Goal: Task Accomplishment & Management: Complete application form

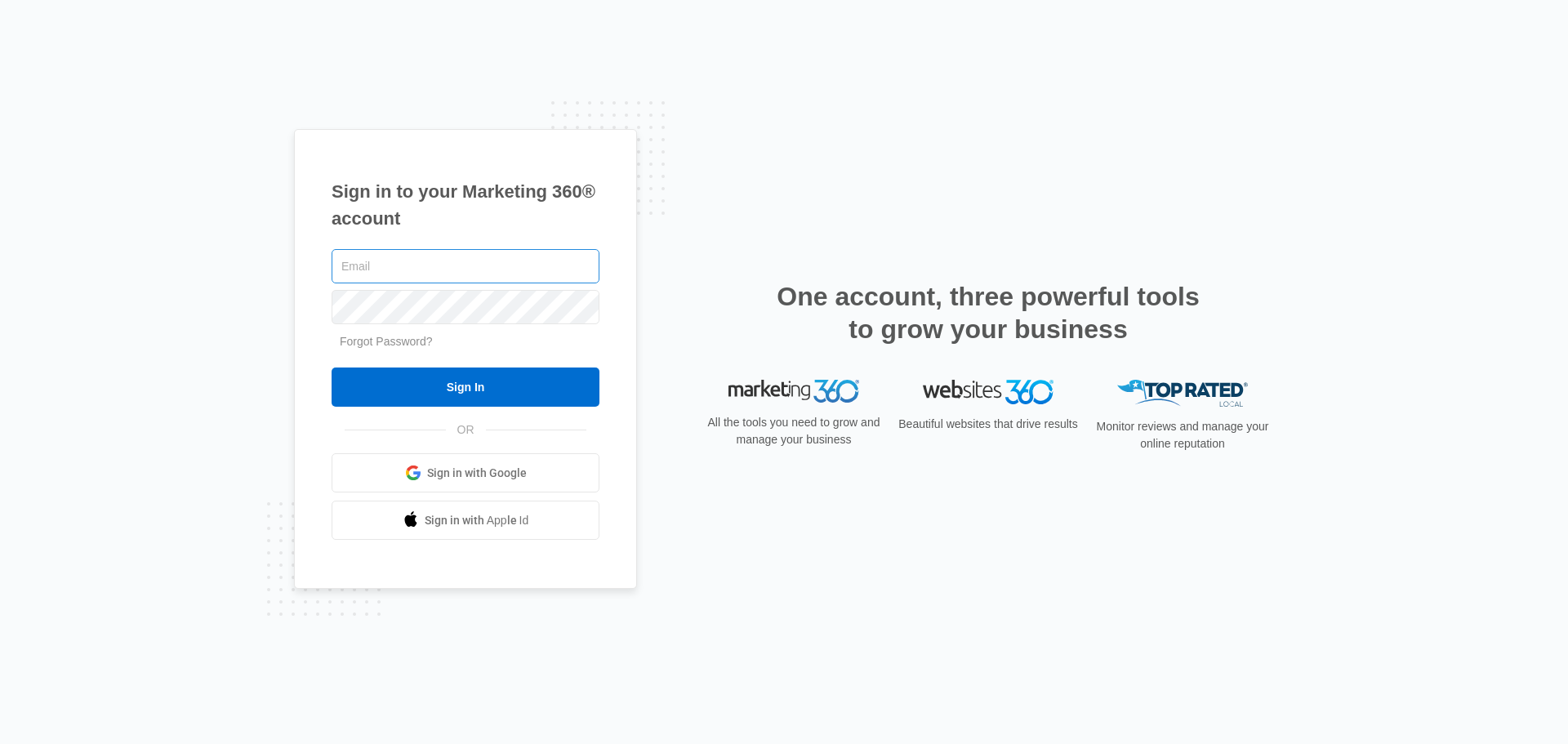
click at [425, 259] on input "text" at bounding box center [465, 266] width 268 height 35
type input "Bstockdale@fourleafprop.com"
click at [331, 367] on input "Sign In" at bounding box center [465, 387] width 268 height 40
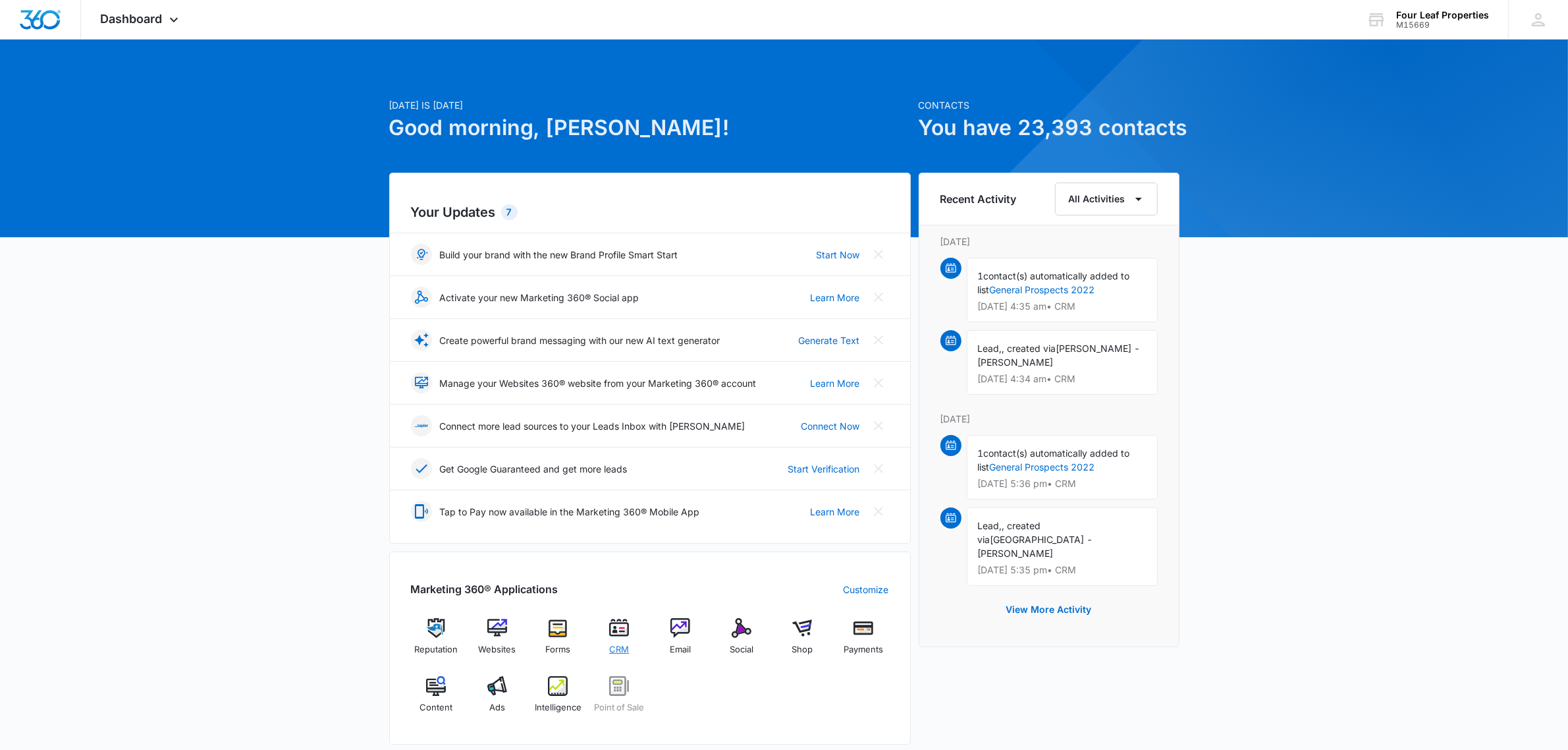
click at [620, 626] on img at bounding box center [618, 628] width 20 height 20
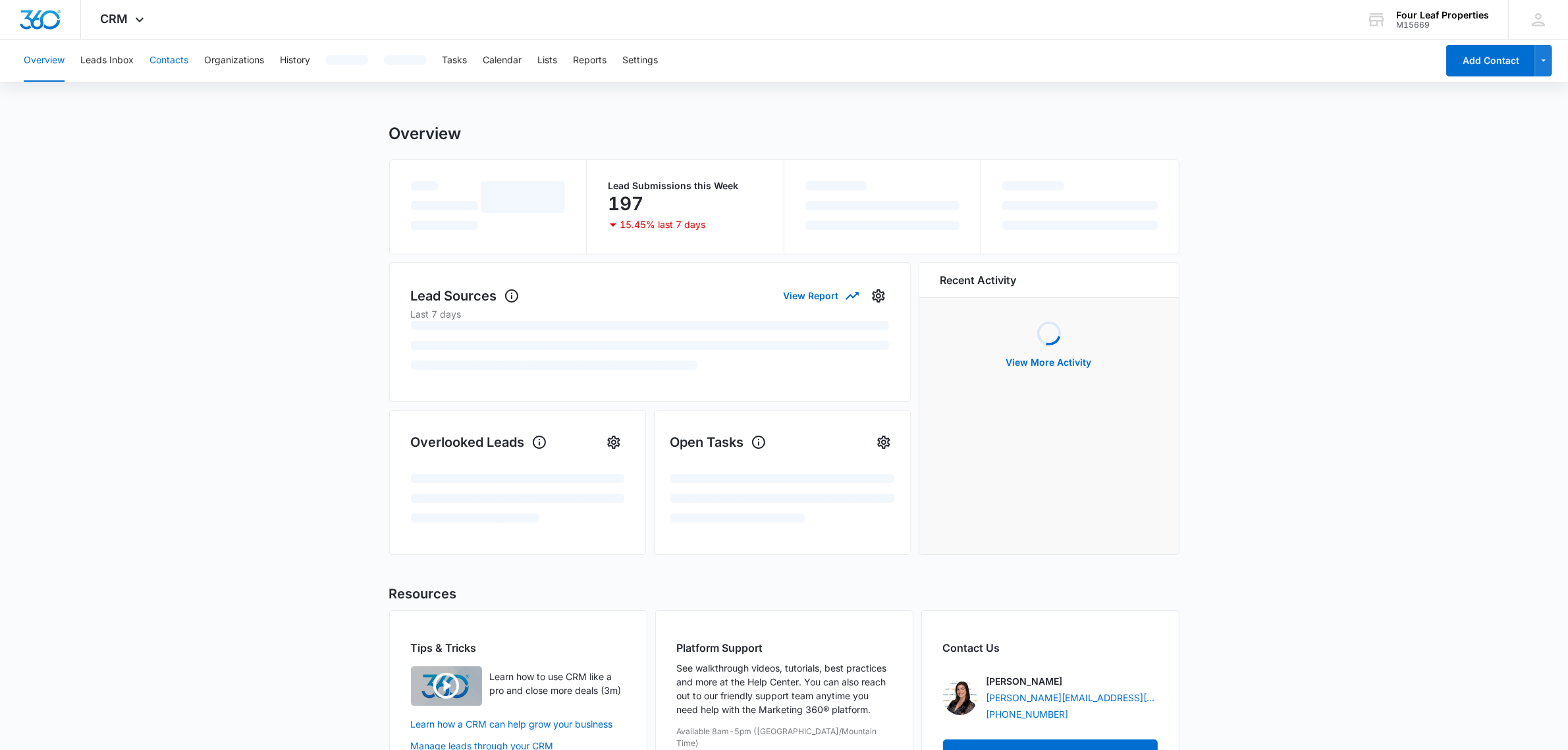
click at [158, 66] on button "Contacts" at bounding box center [169, 60] width 39 height 42
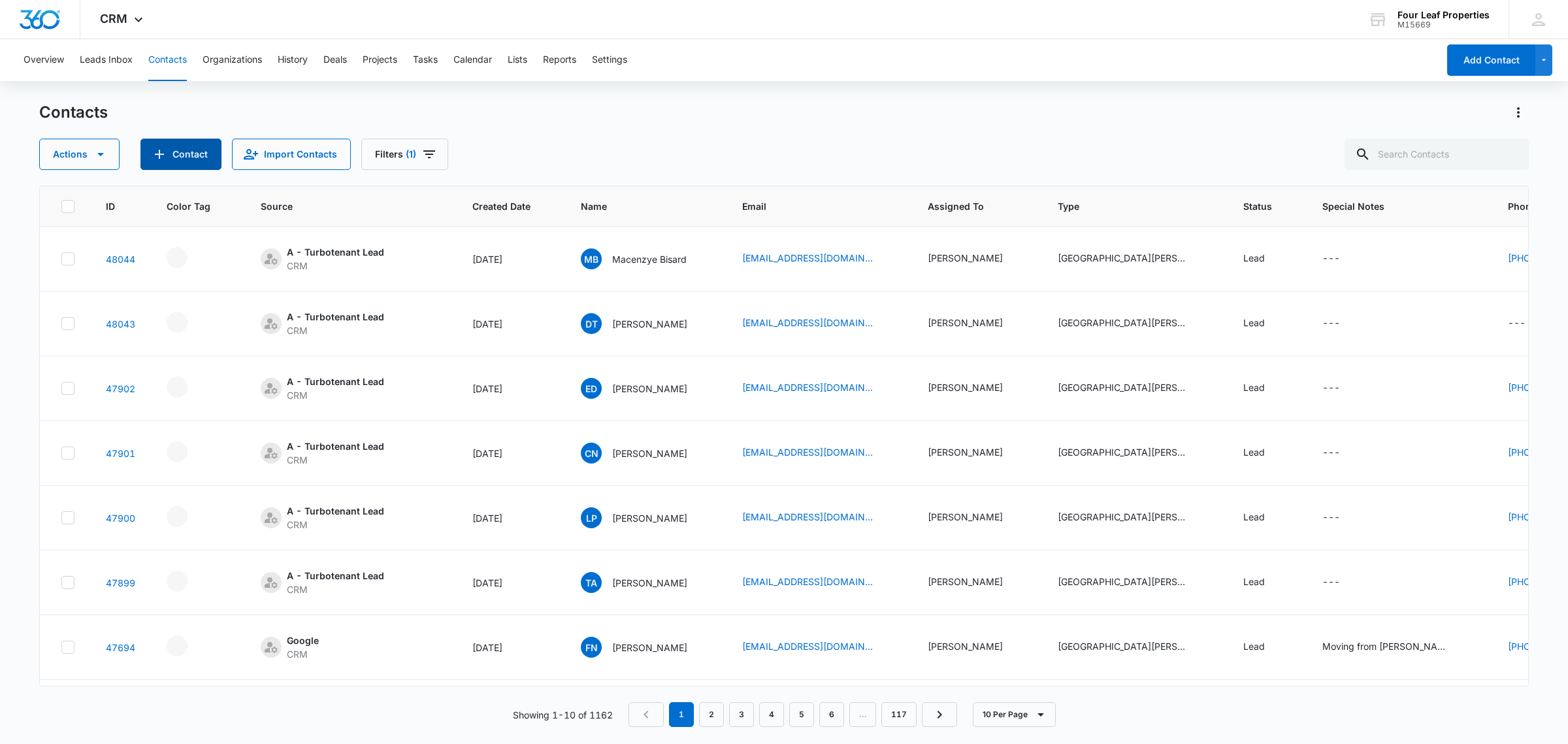
click at [171, 150] on button "Contact" at bounding box center [181, 155] width 81 height 32
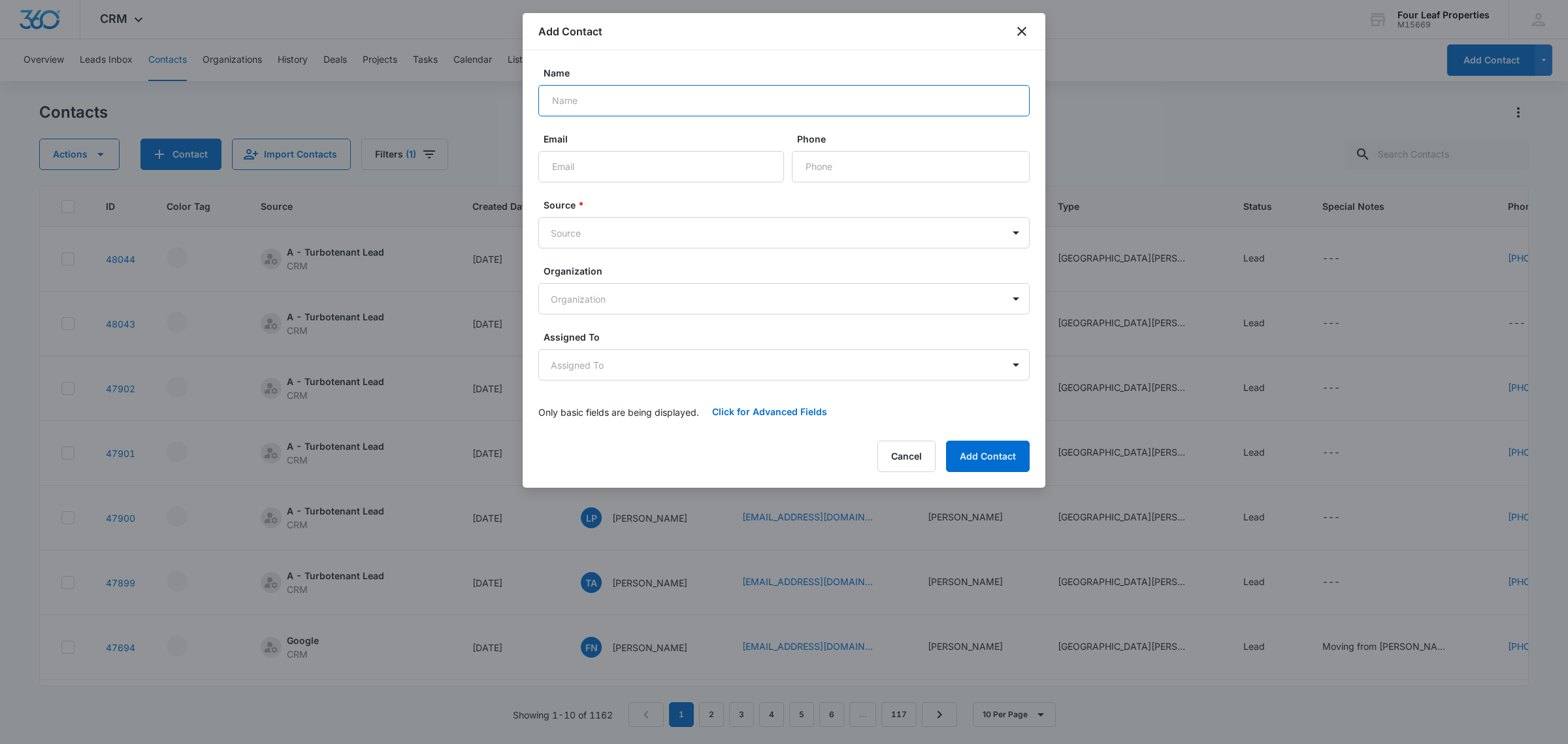
click at [640, 94] on input "Name" at bounding box center [783, 101] width 491 height 32
type input "[PERSON_NAME]"
click at [585, 164] on input "mailto:kpetro@ameritech.net" at bounding box center [660, 167] width 245 height 32
type input "[EMAIL_ADDRESS][DOMAIN_NAME]"
type input "[PHONE_NUMBER]"
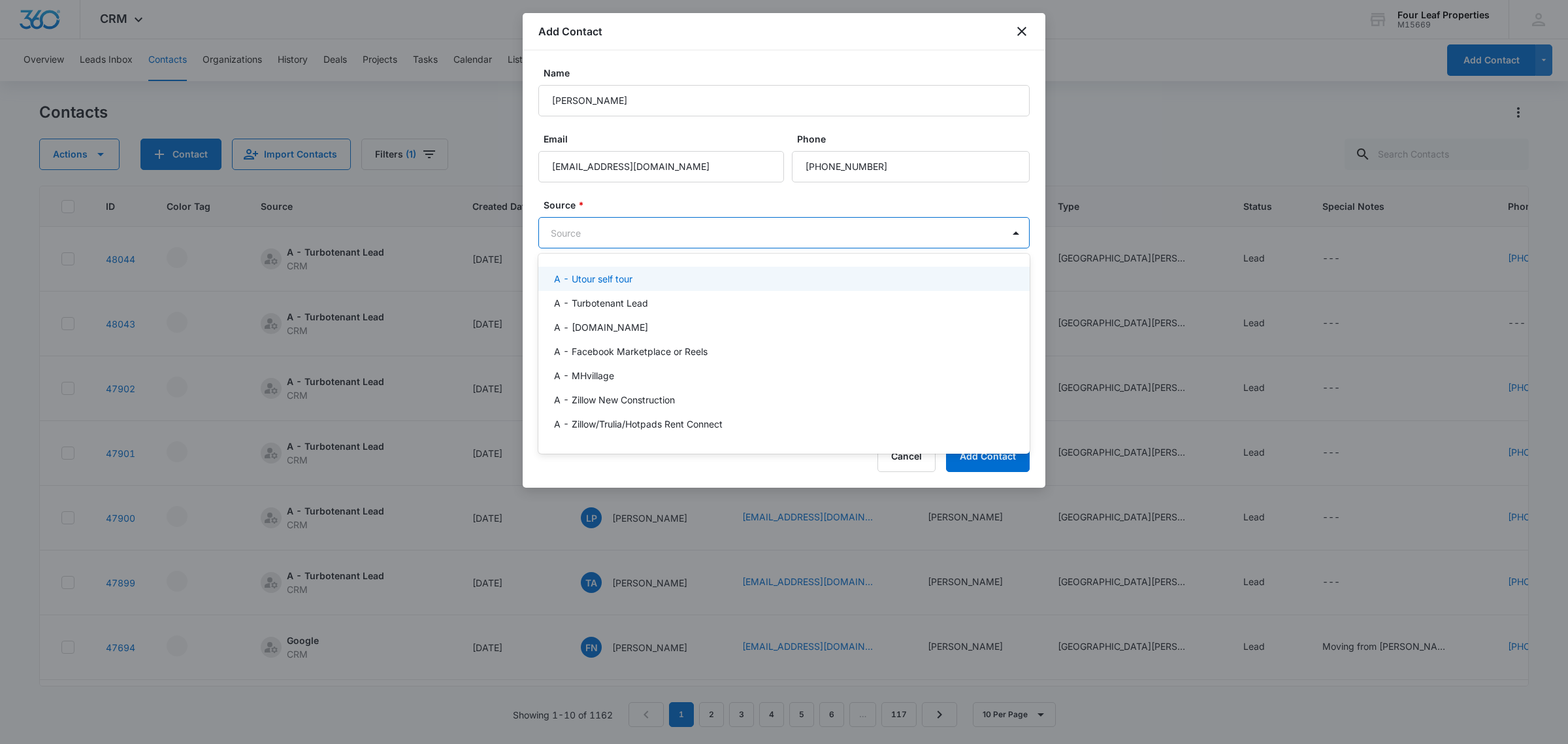
click at [764, 241] on body "CRM Apps Reputation Websites Forms CRM Email Social Shop Payments POS Content A…" at bounding box center [784, 372] width 1568 height 744
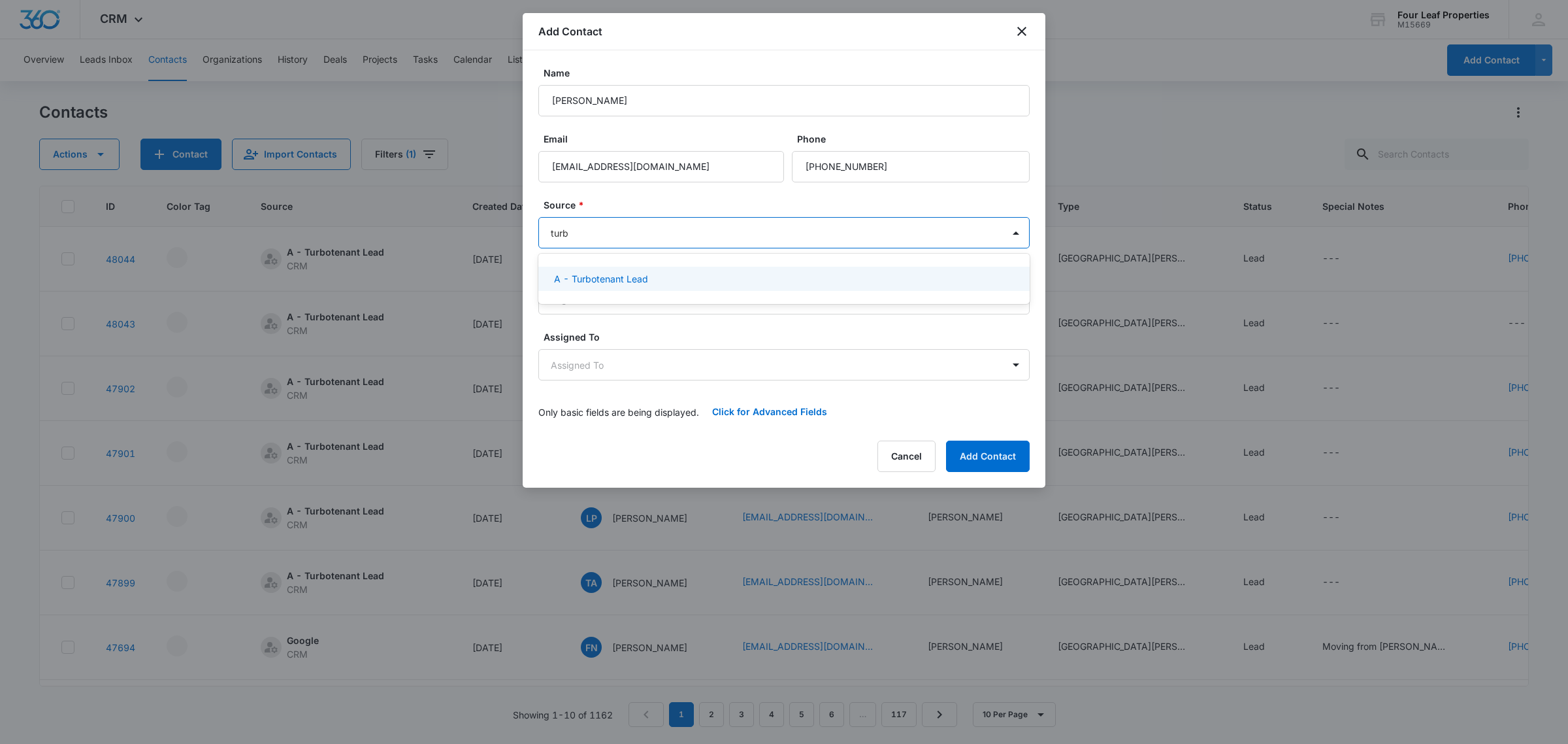
type input "turbo"
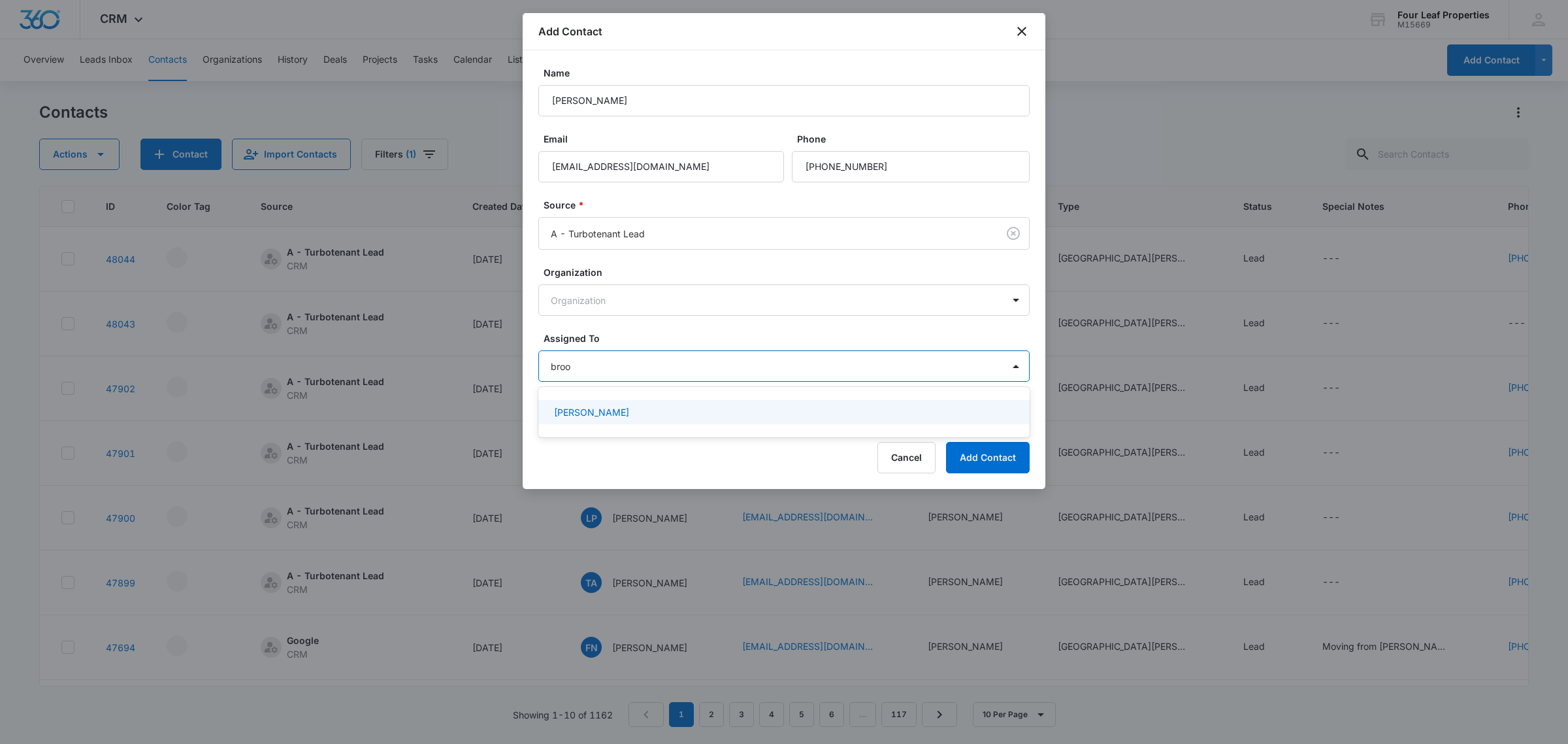
type input "brook"
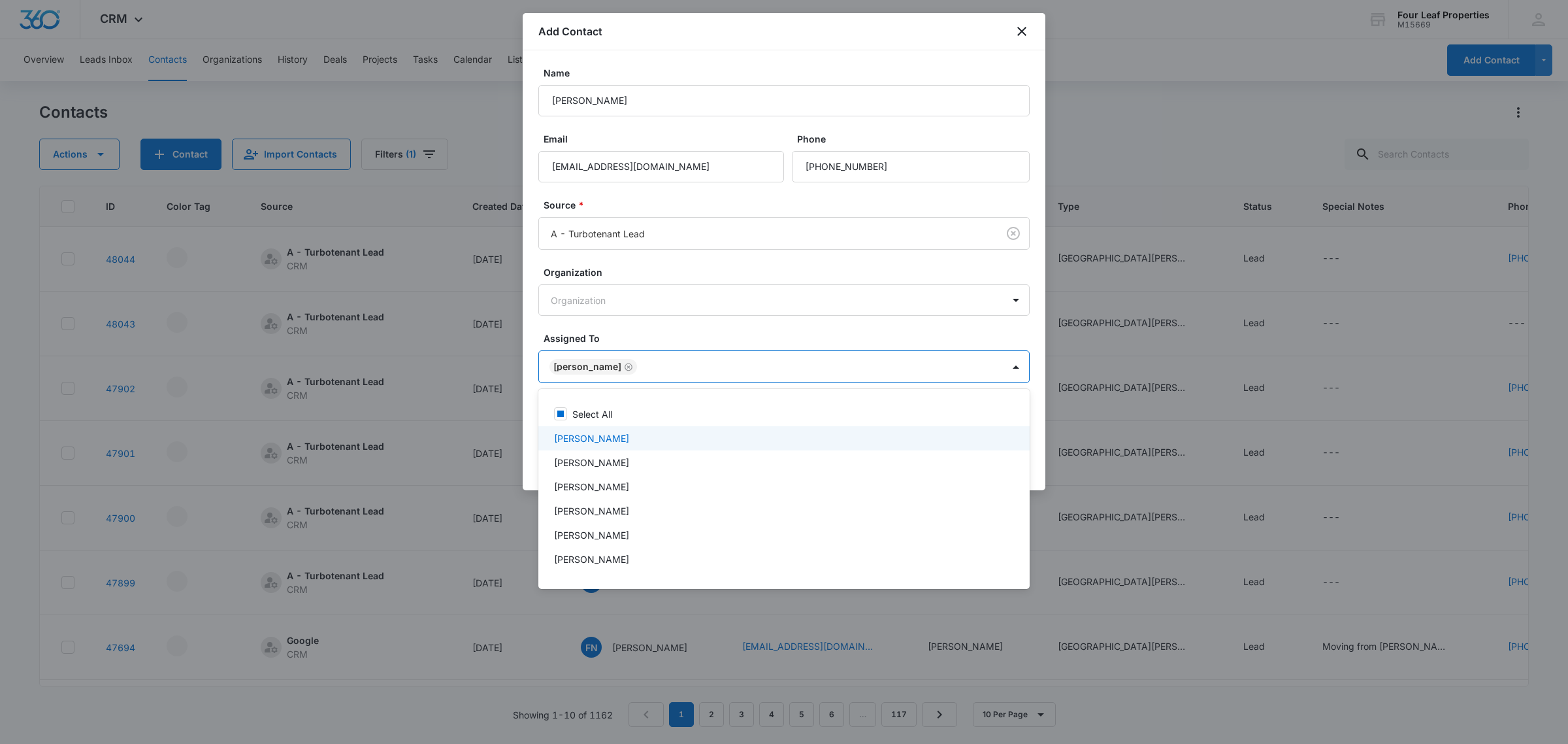
click at [763, 337] on div at bounding box center [784, 372] width 1568 height 744
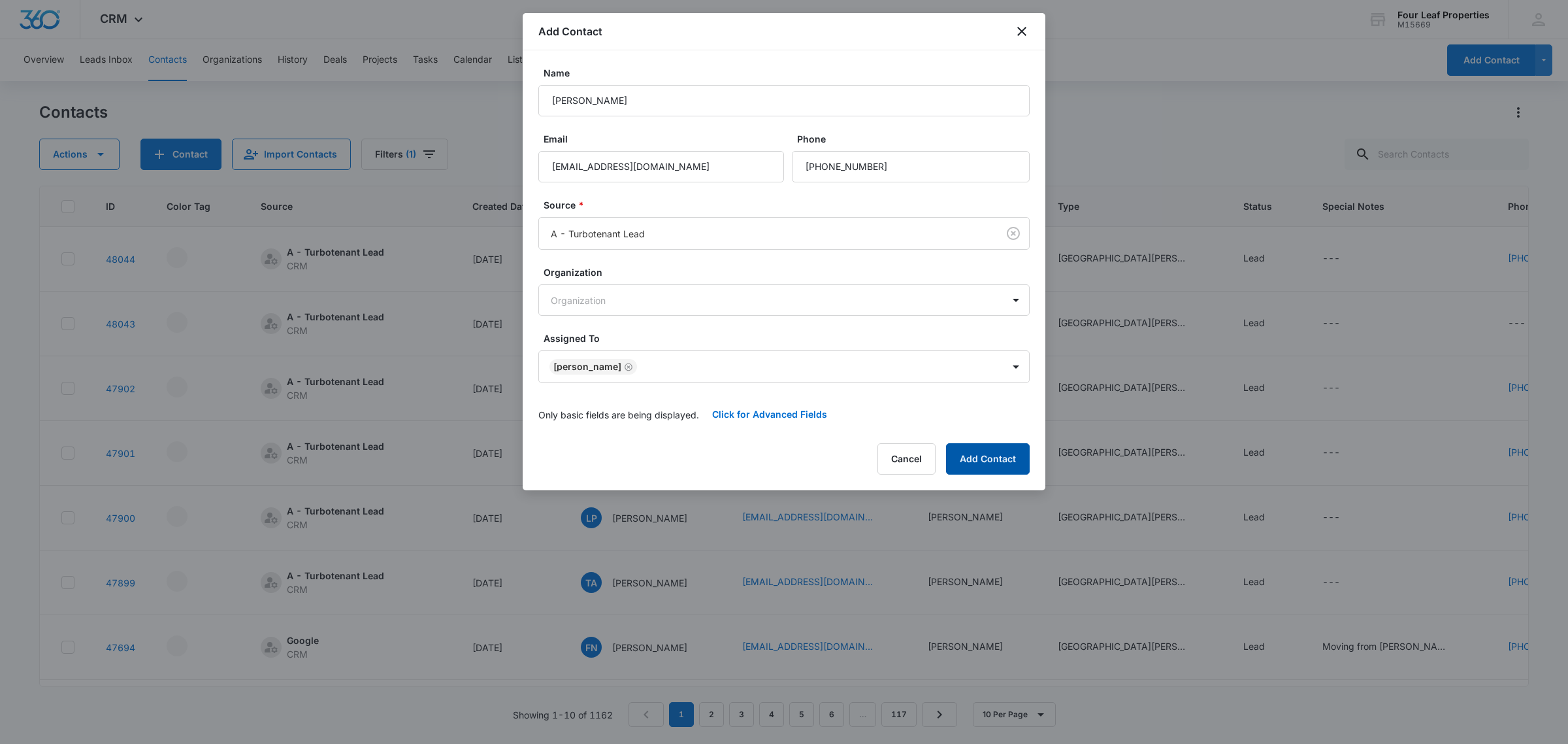
click at [1003, 464] on button "Add Contact" at bounding box center [987, 459] width 83 height 32
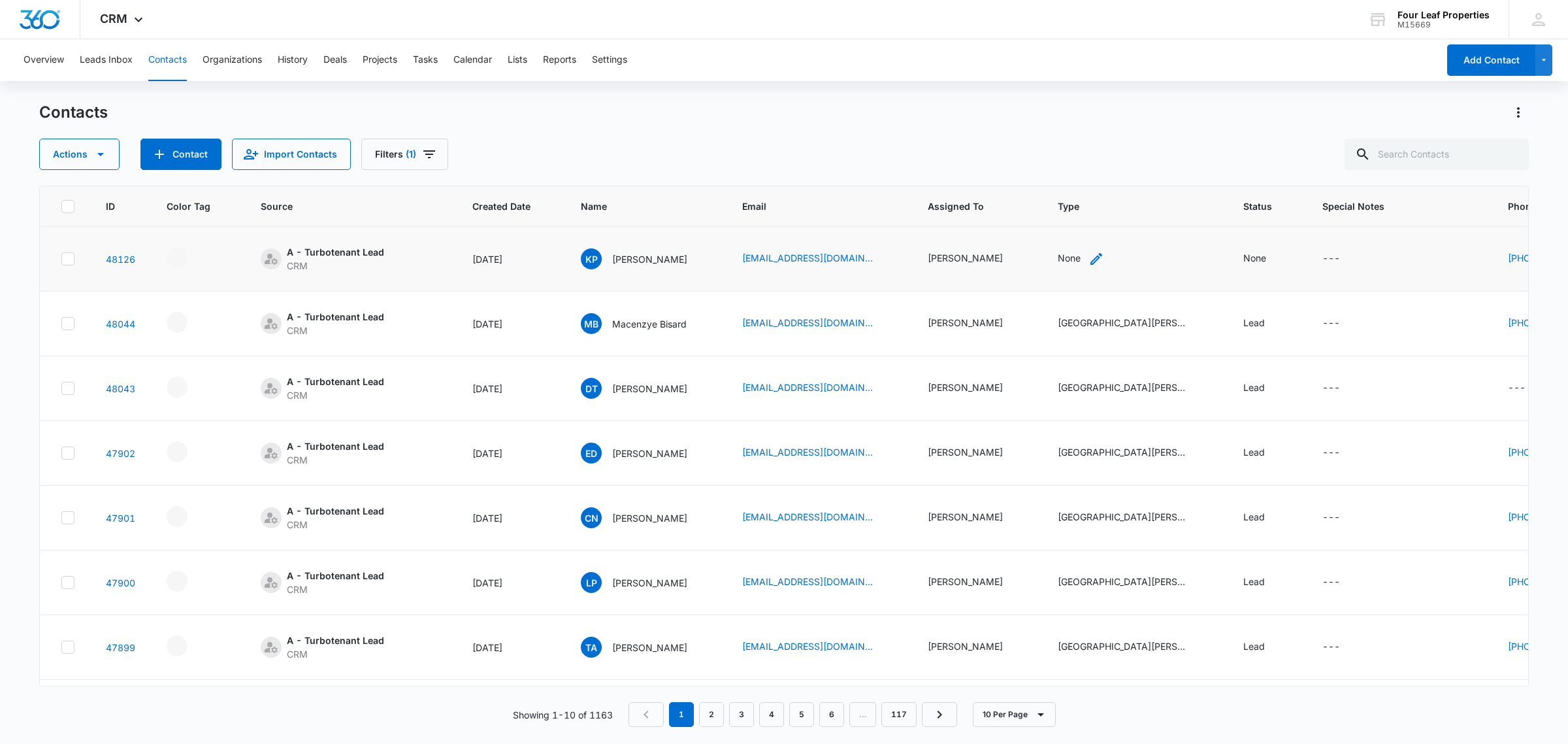
click at [1104, 259] on icon "Type - None - Select to Edit Field" at bounding box center [1096, 259] width 16 height 16
click at [1095, 168] on div at bounding box center [1088, 175] width 58 height 17
type input "newburg meadows"
click at [1106, 283] on div "[GEOGRAPHIC_DATA][PERSON_NAME] Prospects" at bounding box center [1116, 286] width 140 height 52
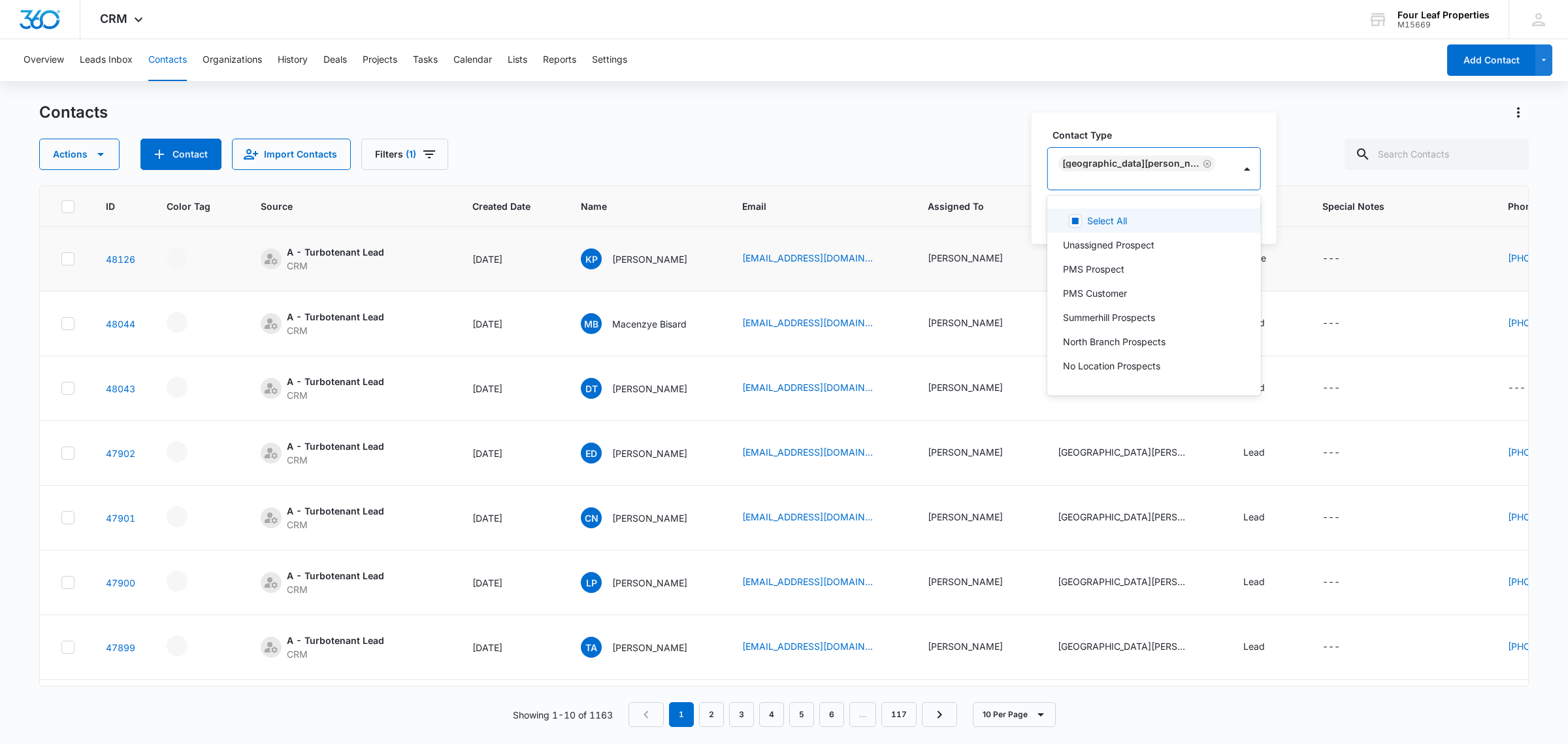
click at [1160, 142] on label "Contact Type" at bounding box center [1159, 134] width 213 height 13
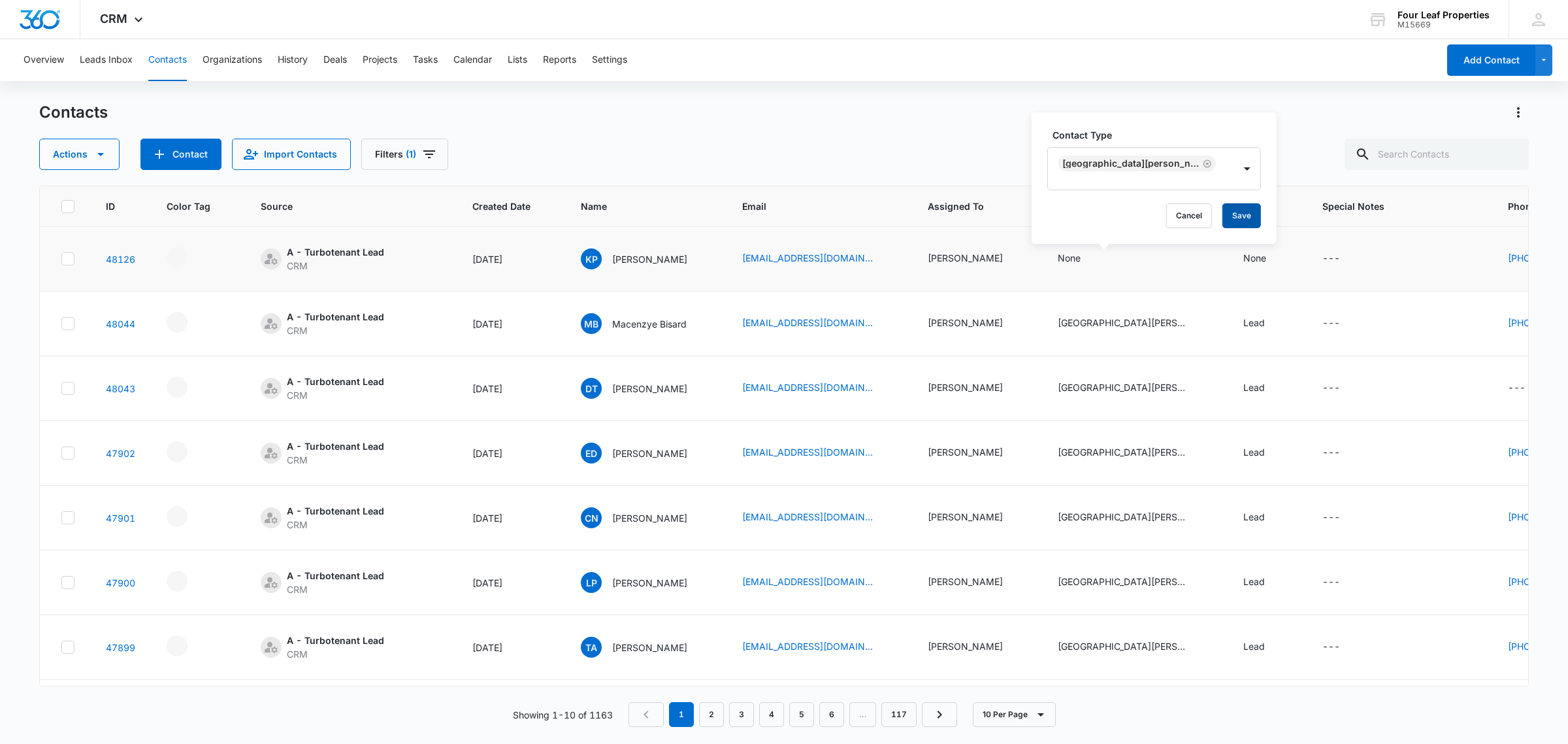
click at [1251, 214] on button "Save" at bounding box center [1241, 215] width 39 height 25
click at [1266, 258] on div "None" at bounding box center [1254, 257] width 23 height 13
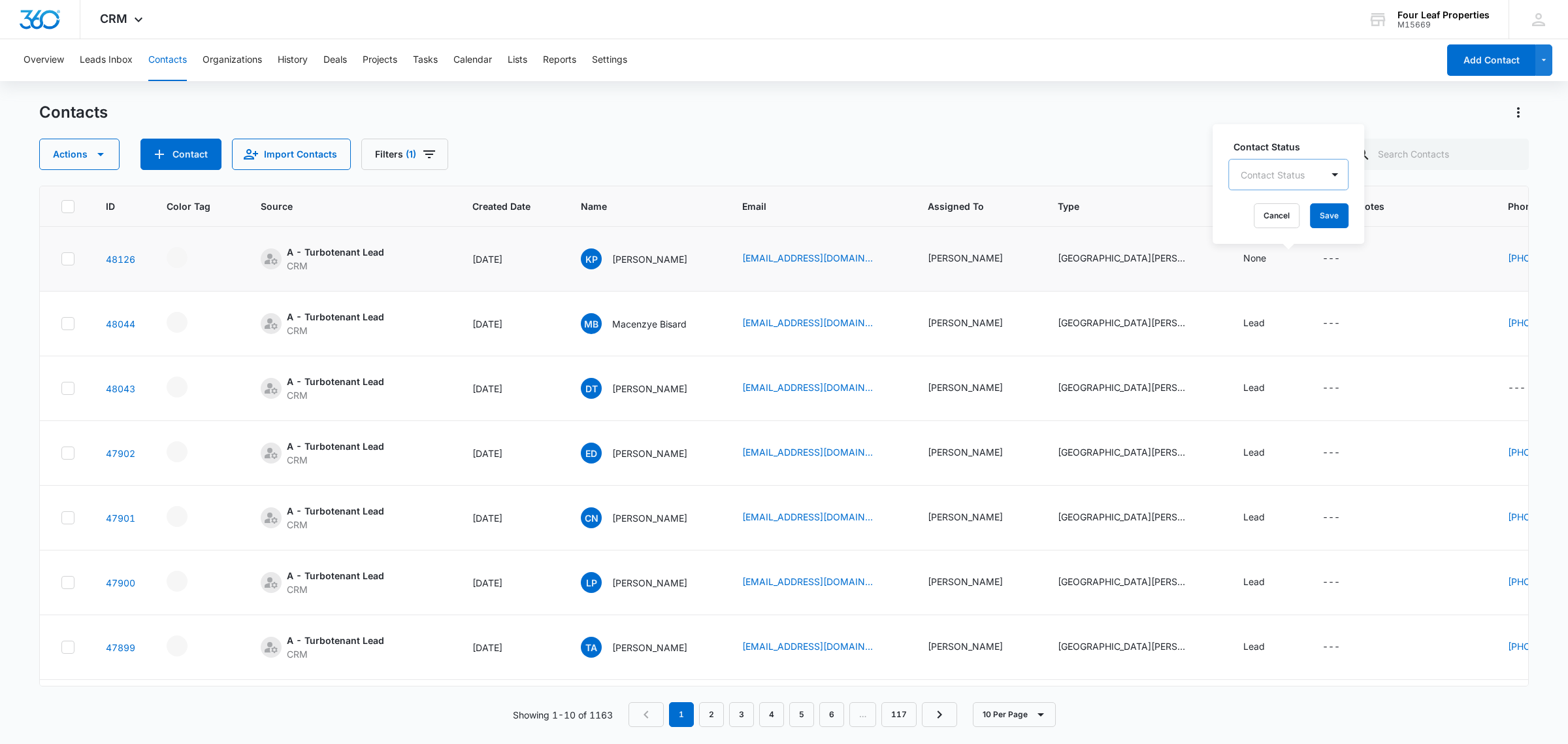
click at [1289, 160] on div "Contact Status" at bounding box center [1274, 175] width 93 height 29
click at [1278, 310] on div "Lead" at bounding box center [1287, 321] width 120 height 24
click at [1277, 145] on label "Contact Status" at bounding box center [1283, 145] width 100 height 13
click at [1298, 222] on button "Save" at bounding box center [1309, 215] width 39 height 25
click at [1339, 264] on div "---" at bounding box center [1331, 259] width 17 height 16
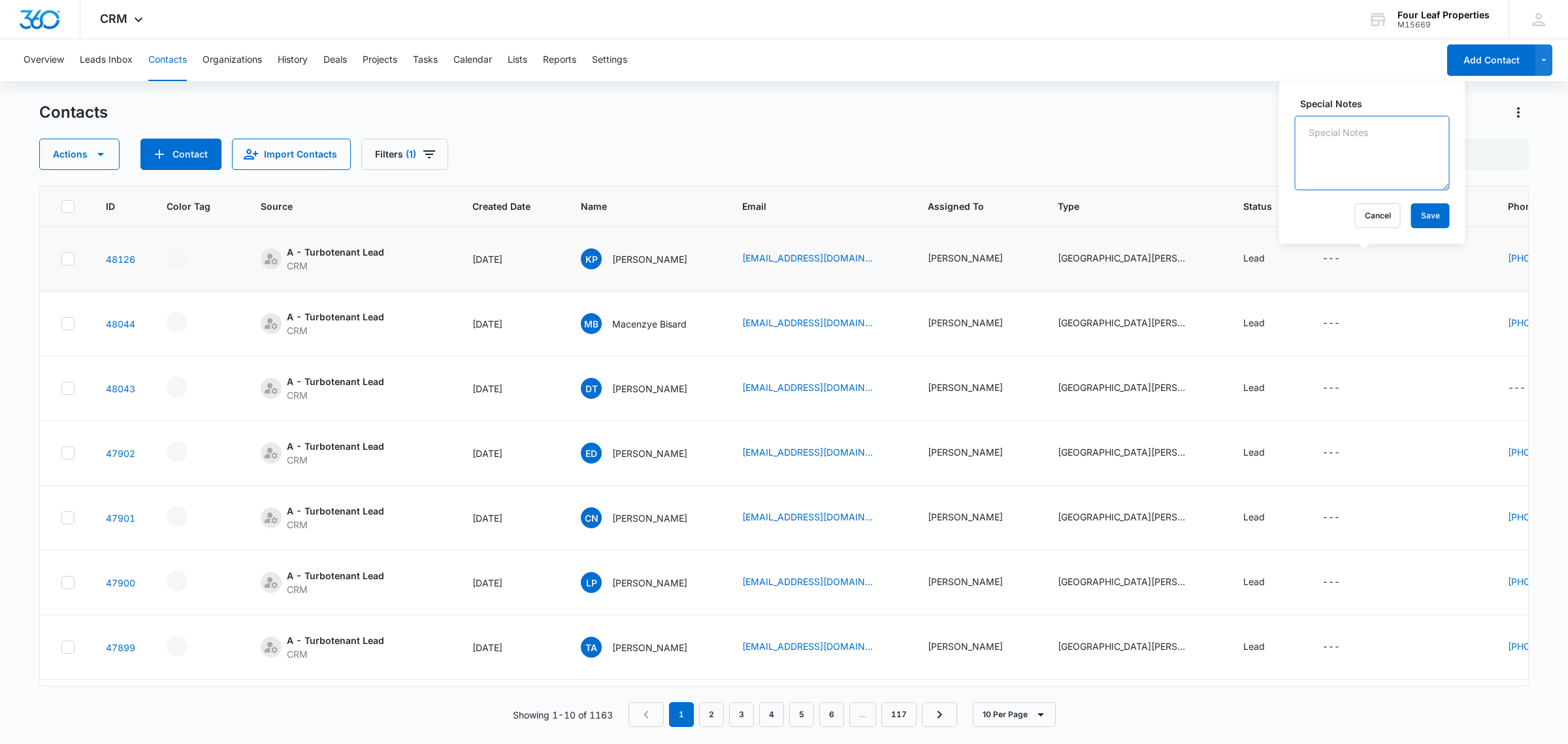
click at [1393, 147] on textarea "Special Notes" at bounding box center [1371, 153] width 155 height 75
click at [1353, 129] on textarea "Special Notes" at bounding box center [1371, 153] width 155 height 75
type textarea "u"
type textarea "Looking for a rental for her daughter- they cannot afford to buy- looking for s…"
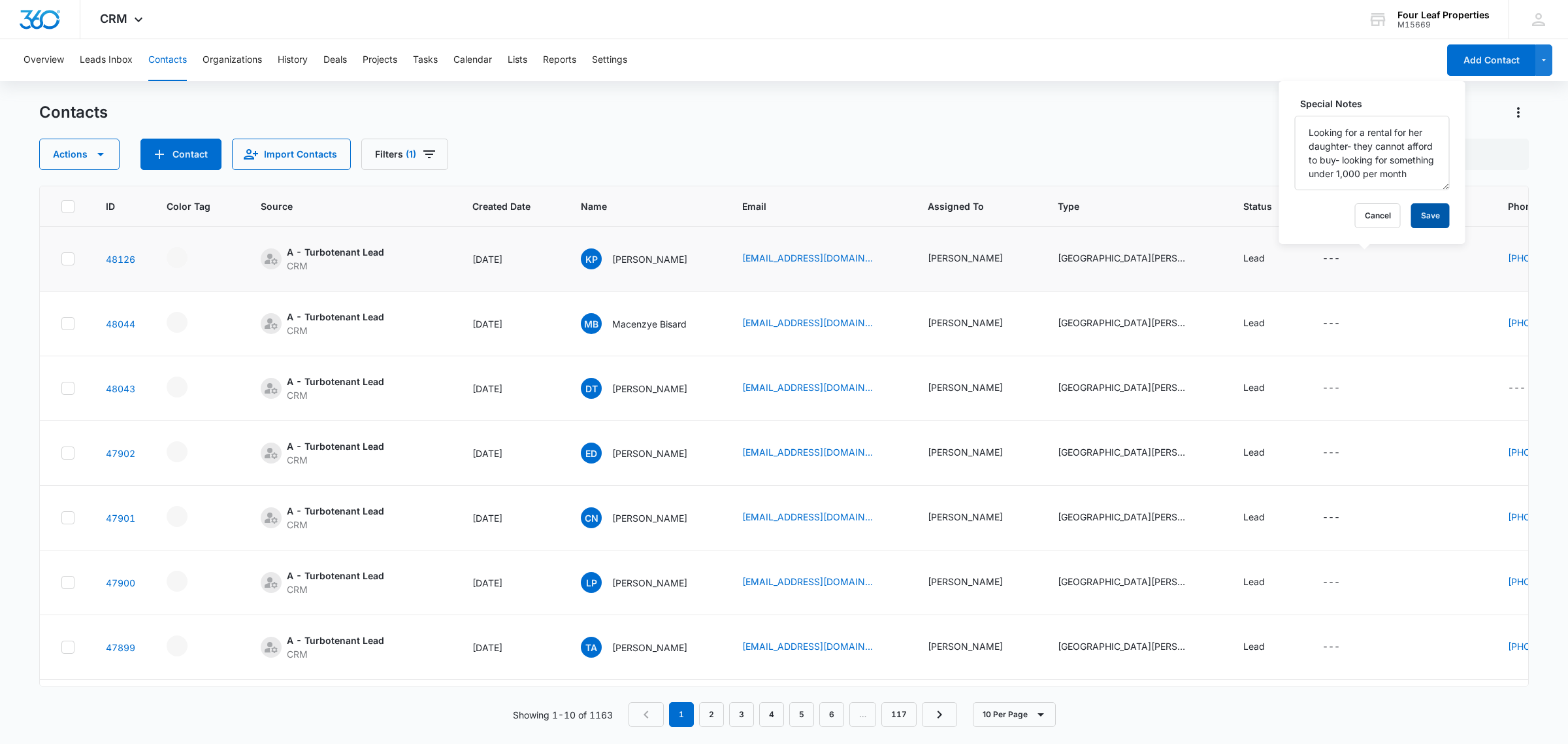
click at [1416, 218] on button "Save" at bounding box center [1430, 215] width 39 height 25
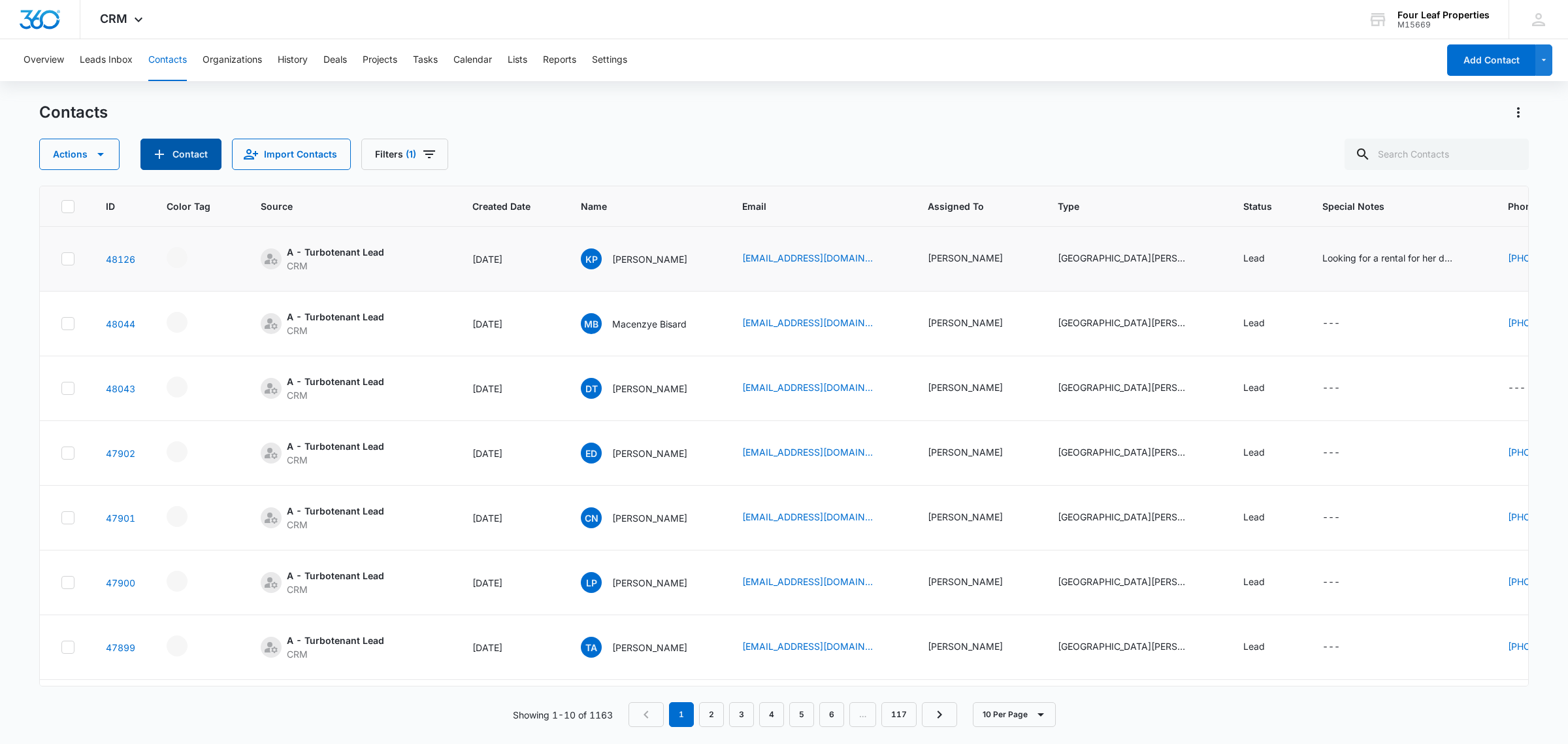
click at [190, 167] on button "Contact" at bounding box center [181, 155] width 81 height 32
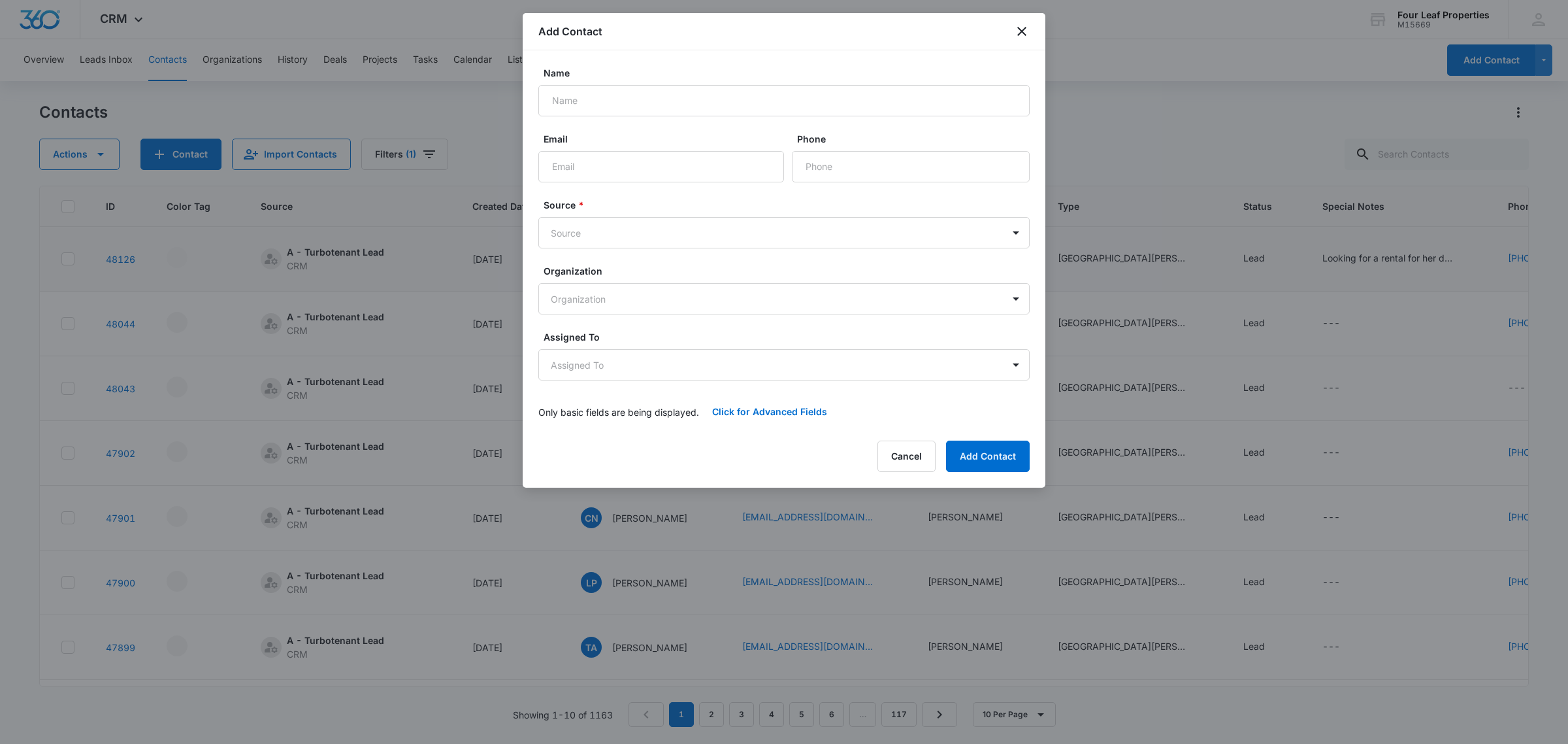
click at [622, 129] on form "Name Email Phone Source * Source Organization Organization Assigned To Assigned…" at bounding box center [783, 246] width 491 height 361
drag, startPoint x: 636, startPoint y: 69, endPoint x: 636, endPoint y: 97, distance: 28.0
click at [636, 70] on label "Name" at bounding box center [789, 72] width 491 height 13
click at [636, 85] on input "Name" at bounding box center [783, 101] width 491 height 32
click at [636, 99] on input "Name" at bounding box center [783, 101] width 491 height 32
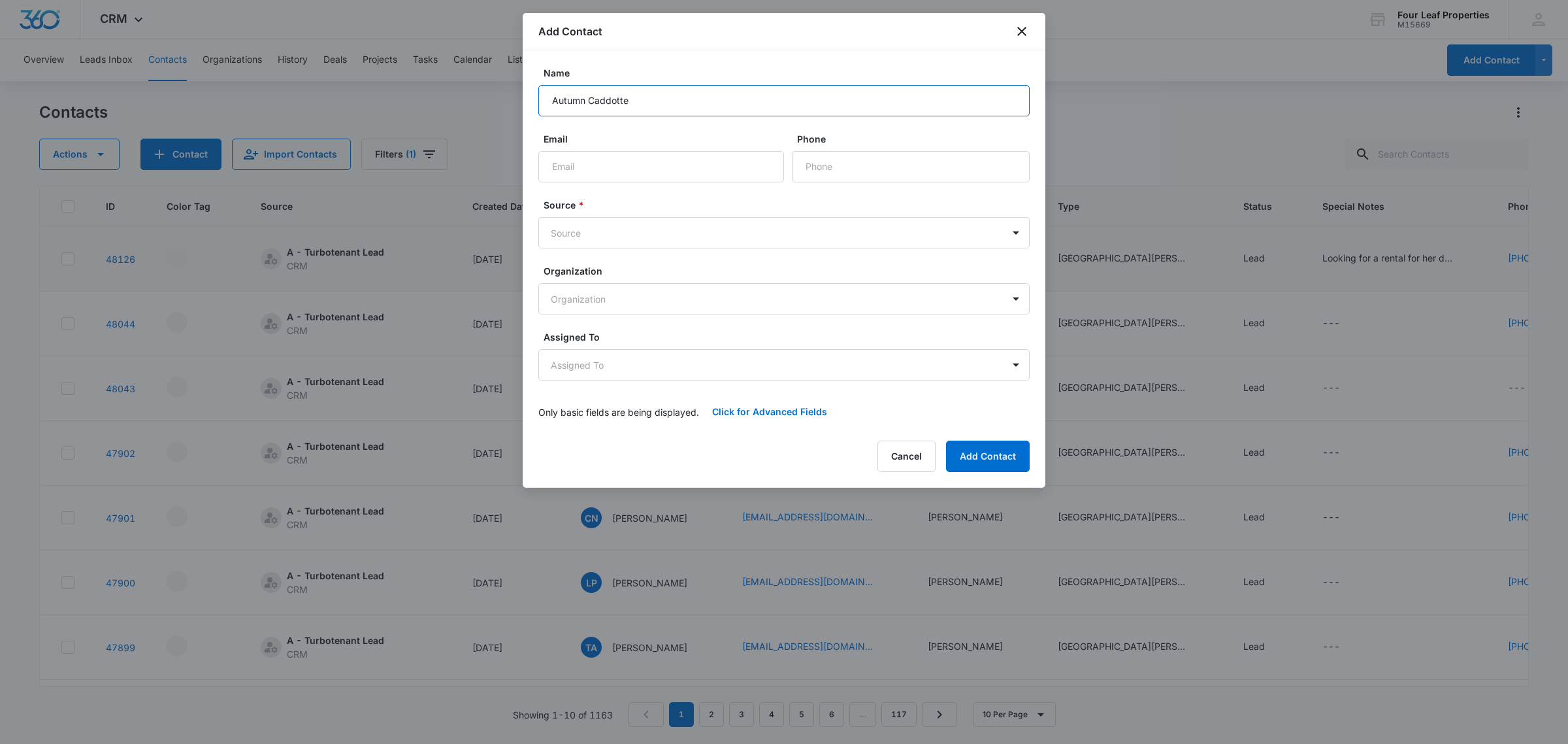
click at [606, 102] on input "Autumn Caddotte" at bounding box center [783, 101] width 491 height 32
type input "[PERSON_NAME]"
drag, startPoint x: 645, startPoint y: 177, endPoint x: 582, endPoint y: 46, distance: 145.4
click at [645, 173] on input "Email" at bounding box center [660, 167] width 245 height 32
click at [585, 164] on input "mailto:autumnc933@gmail.com" at bounding box center [660, 167] width 245 height 32
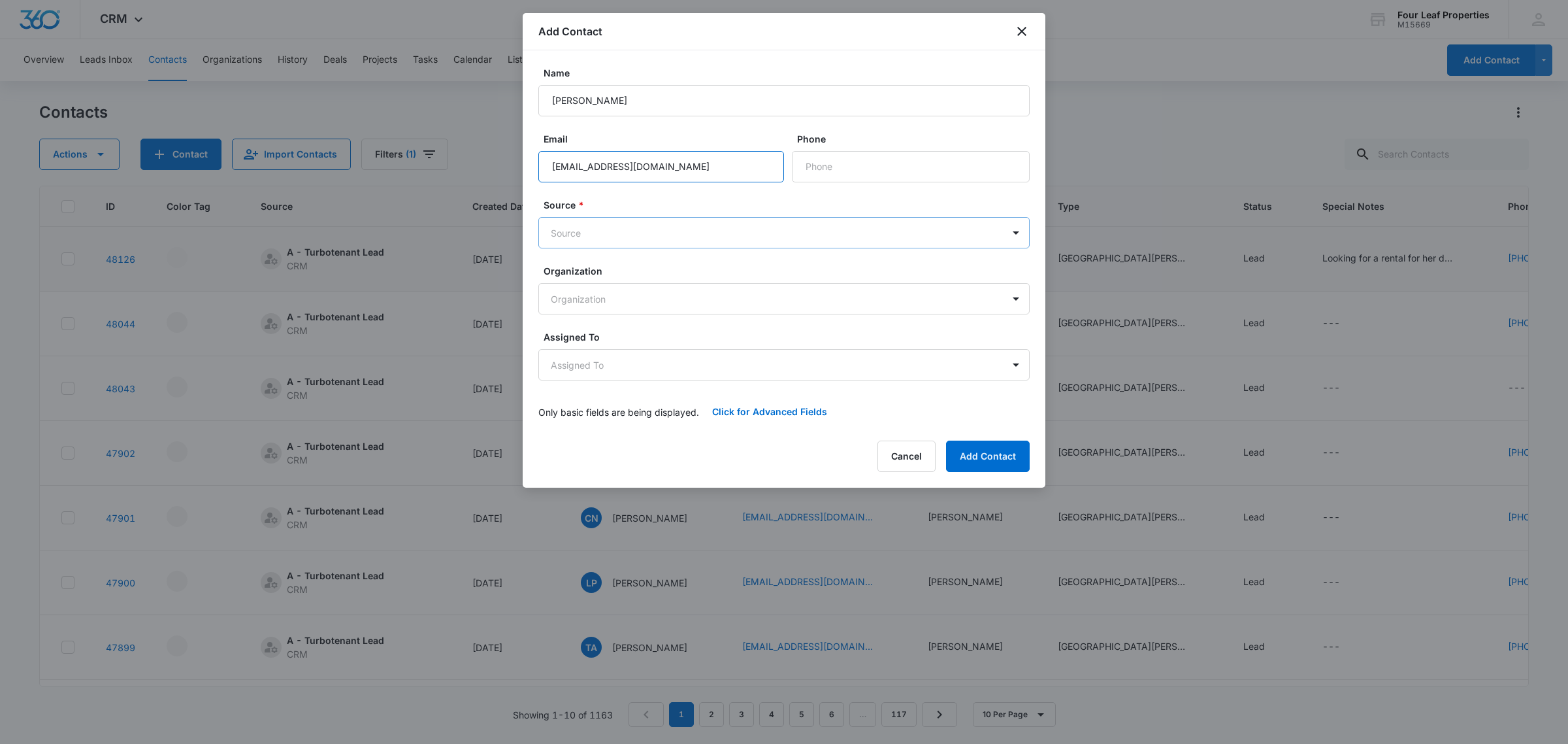
type input "[EMAIL_ADDRESS][DOMAIN_NAME]"
type input "[PHONE_NUMBER]"
click at [761, 237] on body "CRM Apps Reputation Websites Forms CRM Email Social Shop Payments POS Content A…" at bounding box center [784, 372] width 1568 height 744
type input "turbo"
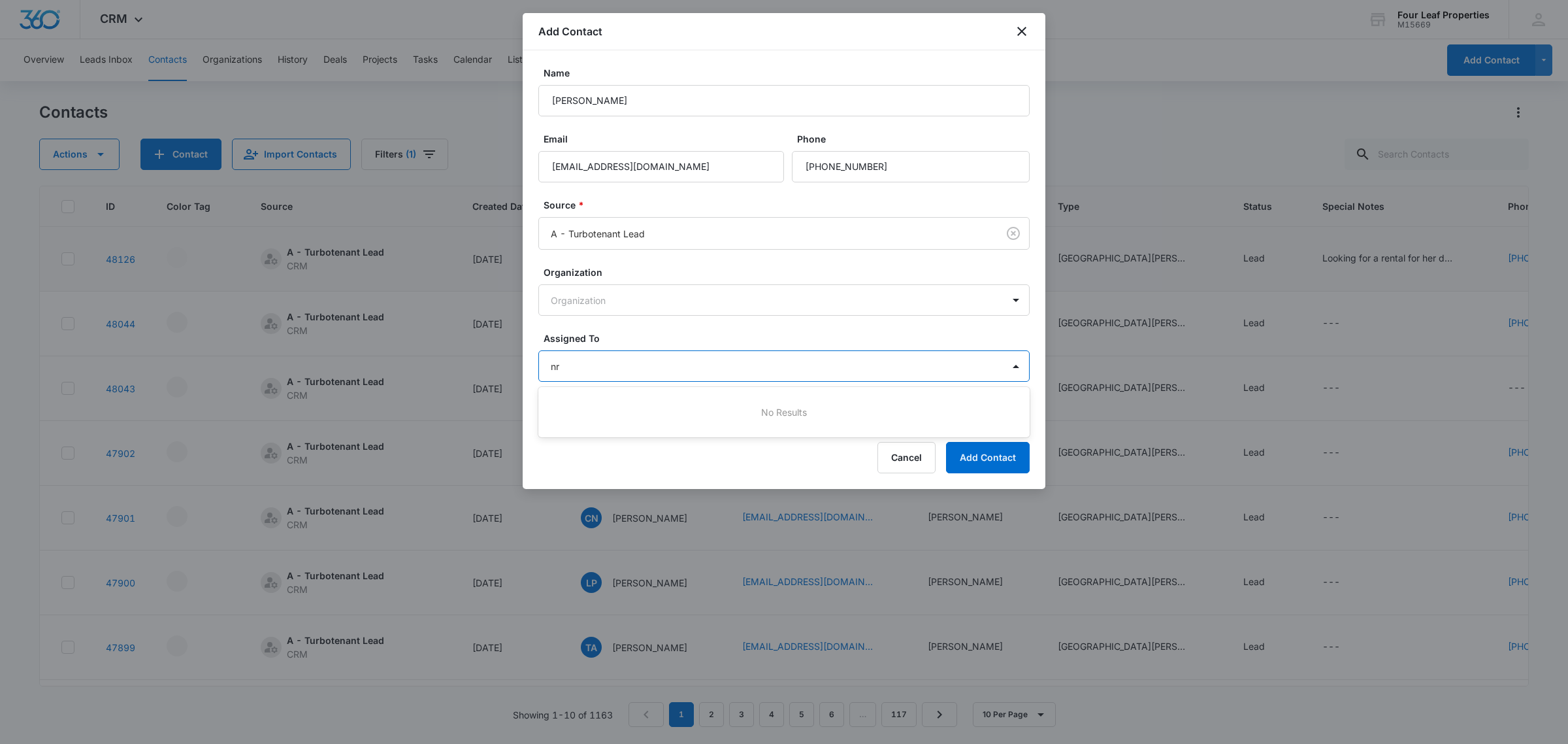
type input "n"
type input "broo"
click at [703, 416] on div "[PERSON_NAME]" at bounding box center [782, 411] width 457 height 13
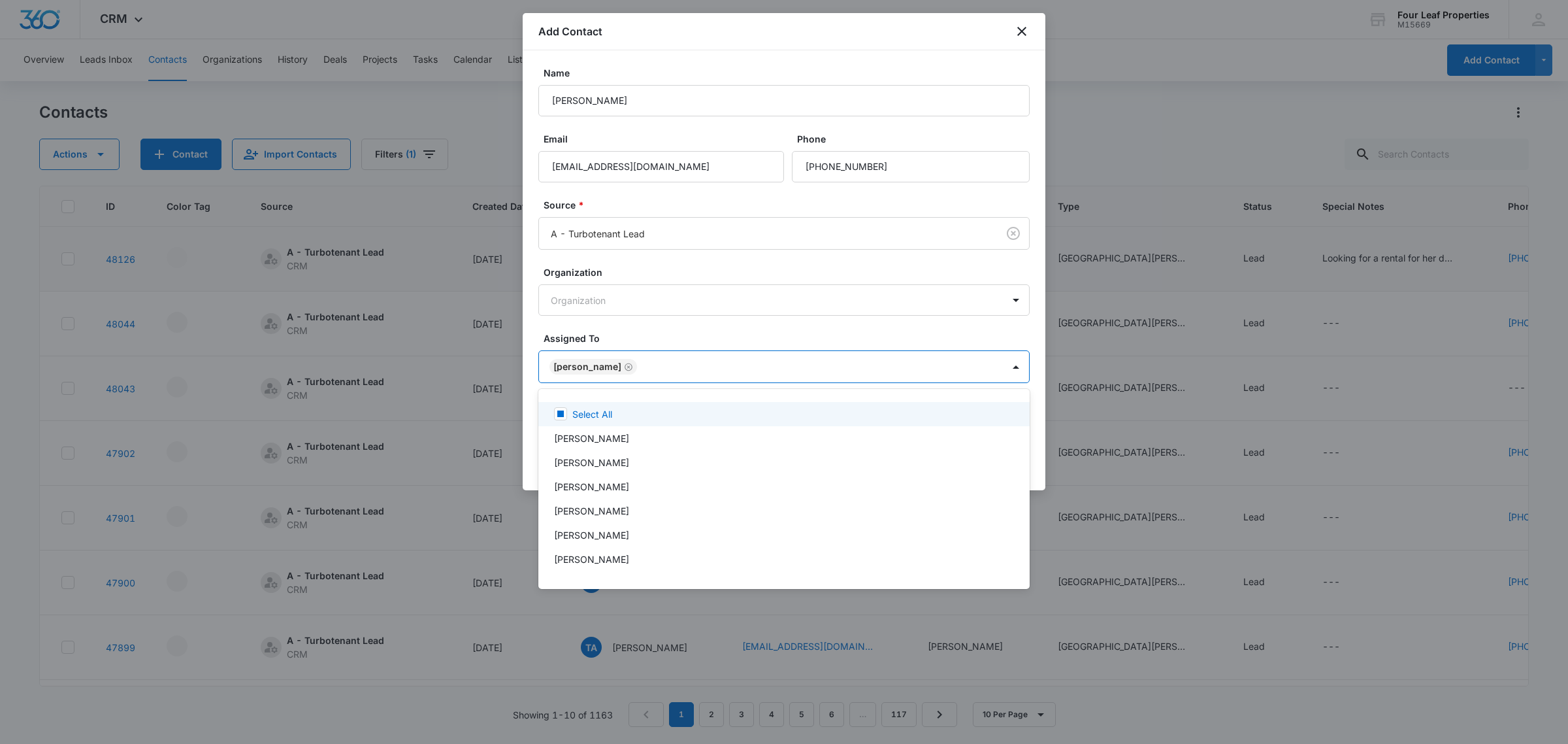
click at [732, 331] on div at bounding box center [784, 372] width 1568 height 744
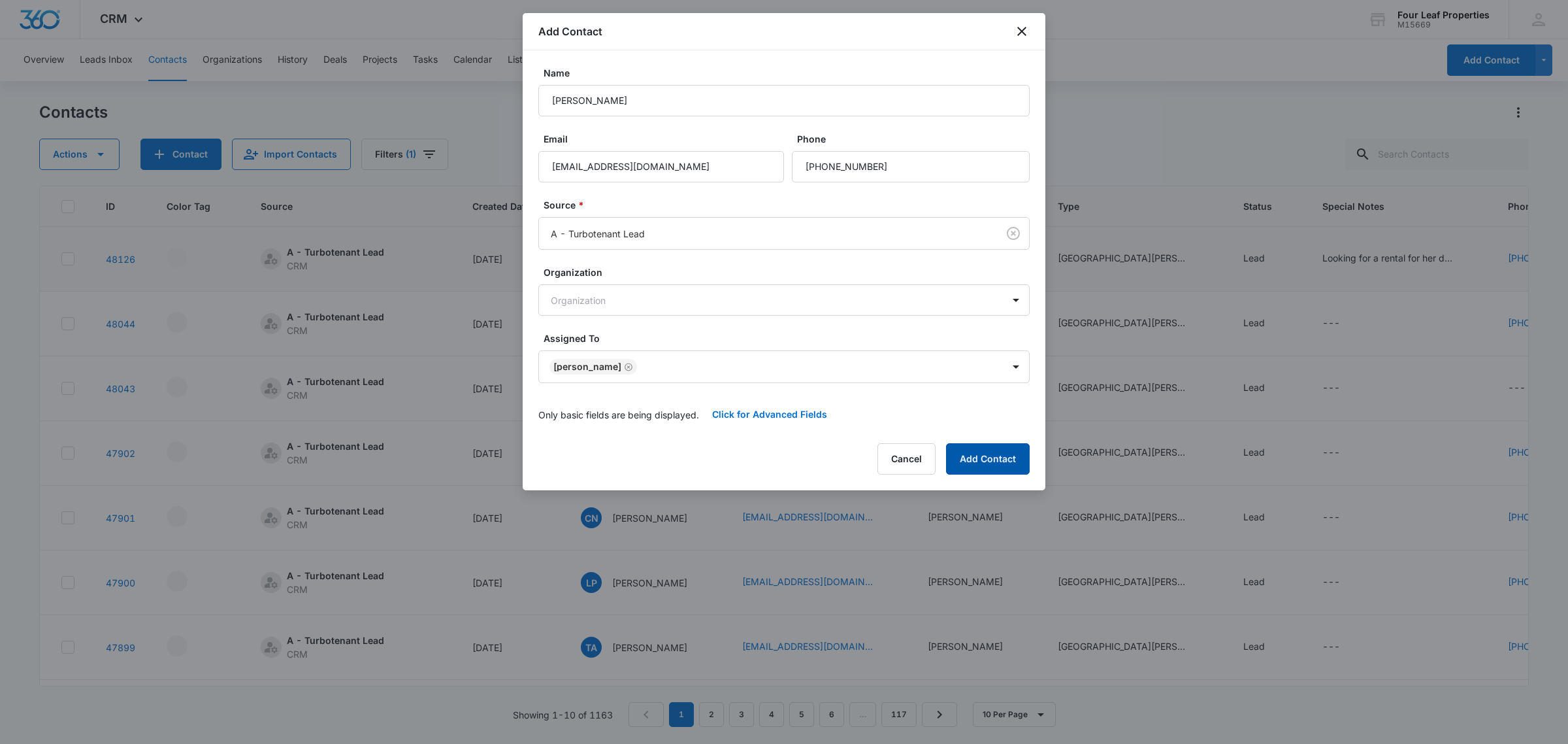
click at [1016, 466] on button "Add Contact" at bounding box center [987, 459] width 83 height 32
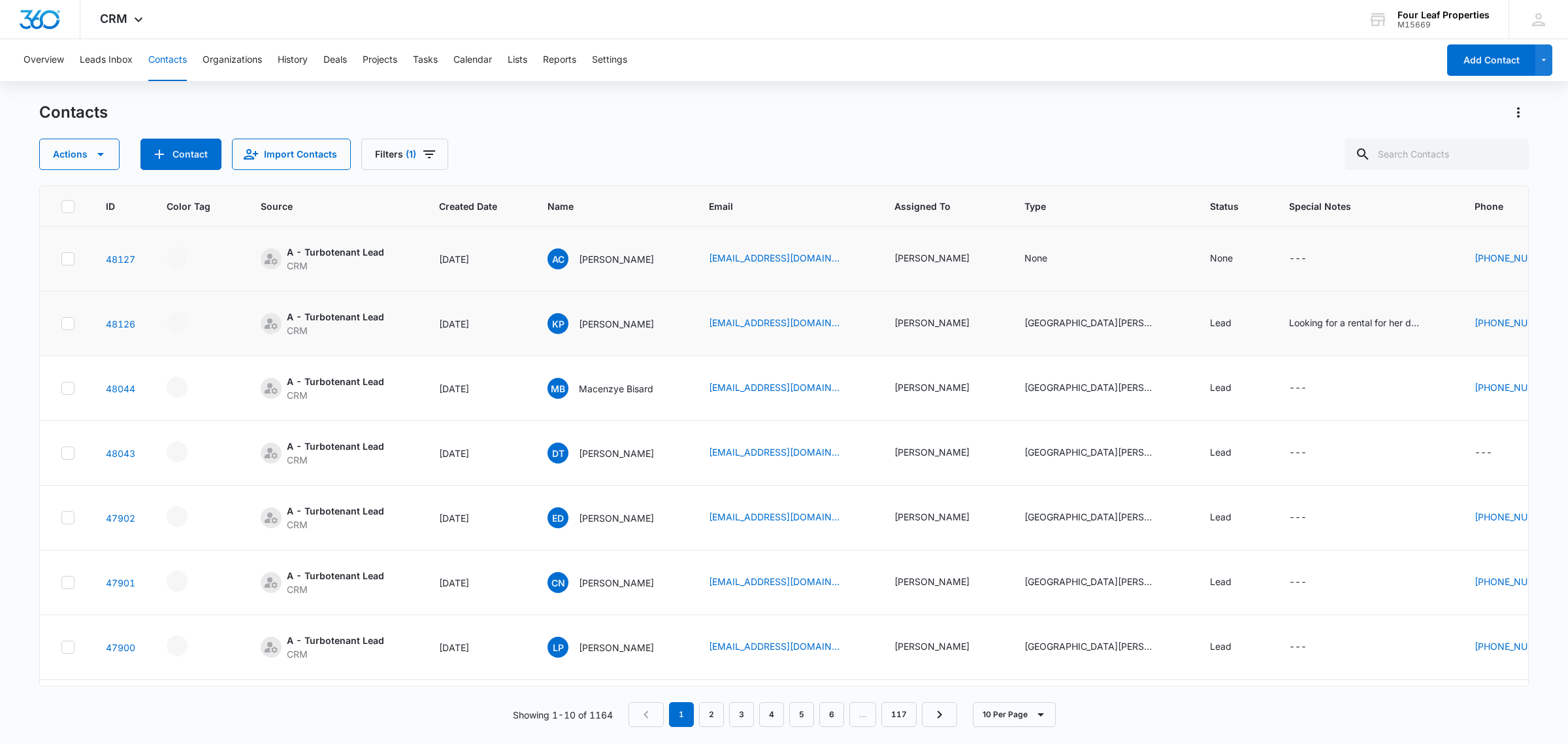
click at [1078, 249] on td "None" at bounding box center [1101, 259] width 186 height 64
click at [1070, 256] on div "None" at bounding box center [1047, 259] width 46 height 16
click at [1051, 168] on div at bounding box center [1053, 175] width 58 height 17
type input "newburg meadows"
click at [1076, 279] on p "[GEOGRAPHIC_DATA][PERSON_NAME] Prospects" at bounding box center [1081, 286] width 106 height 41
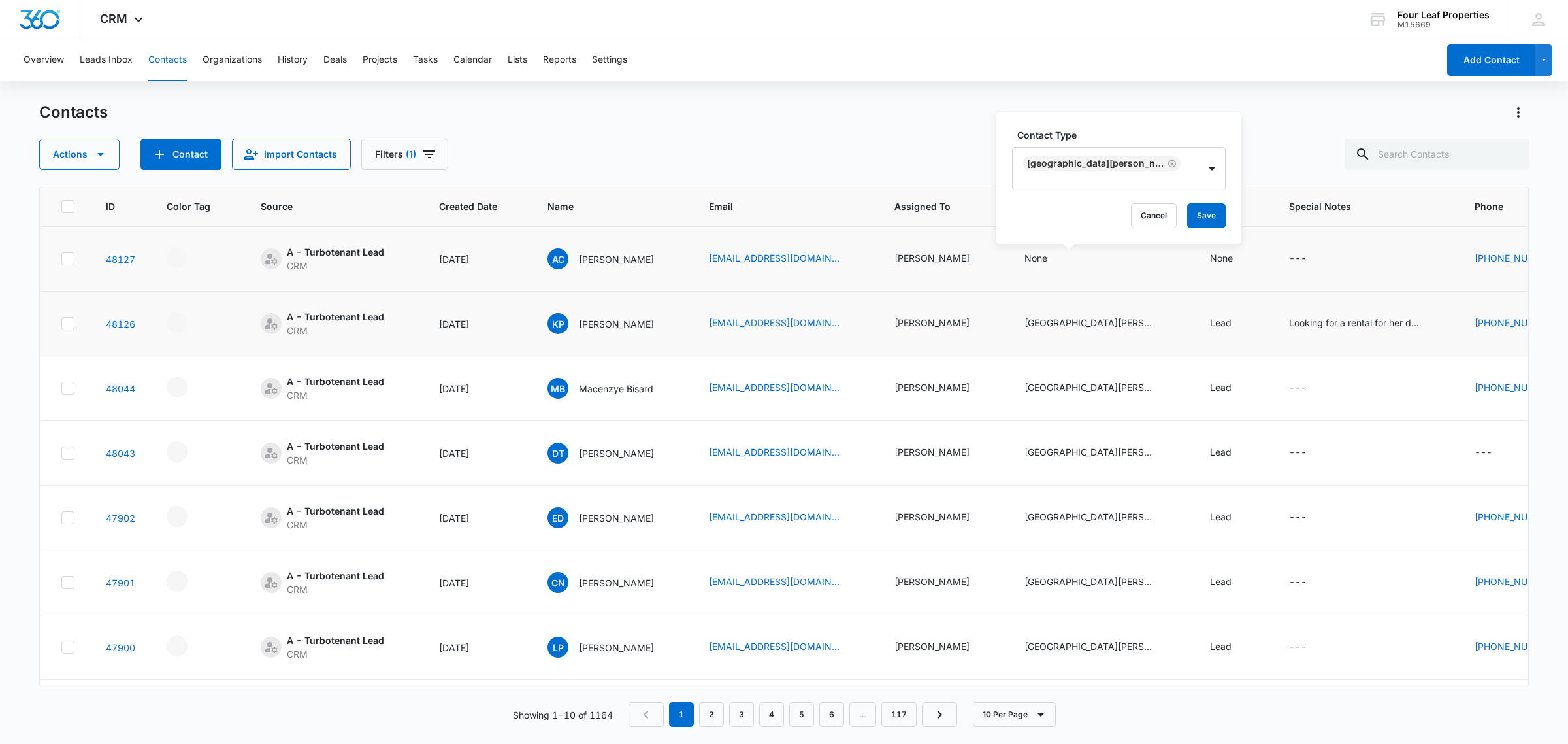
click at [1104, 142] on label "Contact Type" at bounding box center [1124, 134] width 213 height 13
click at [1210, 214] on button "Save" at bounding box center [1206, 215] width 39 height 25
click at [1232, 252] on div "None" at bounding box center [1220, 257] width 23 height 13
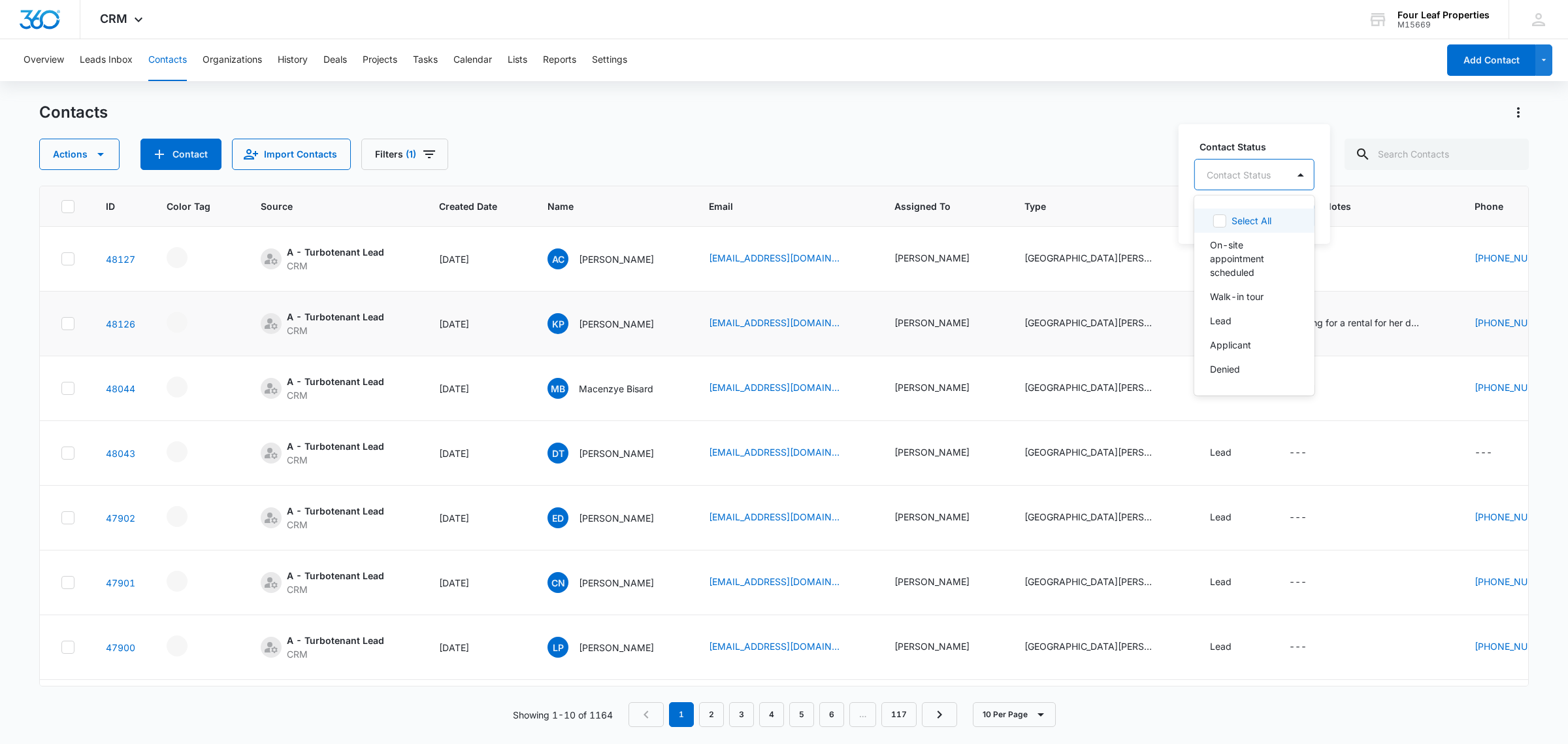
click at [1239, 173] on div at bounding box center [1238, 175] width 64 height 17
type input "lead"
click at [1232, 227] on div "Lead" at bounding box center [1232, 221] width 77 height 24
click at [1238, 148] on label "Contact Status" at bounding box center [1249, 145] width 100 height 13
click at [1290, 211] on button "Save" at bounding box center [1274, 215] width 39 height 25
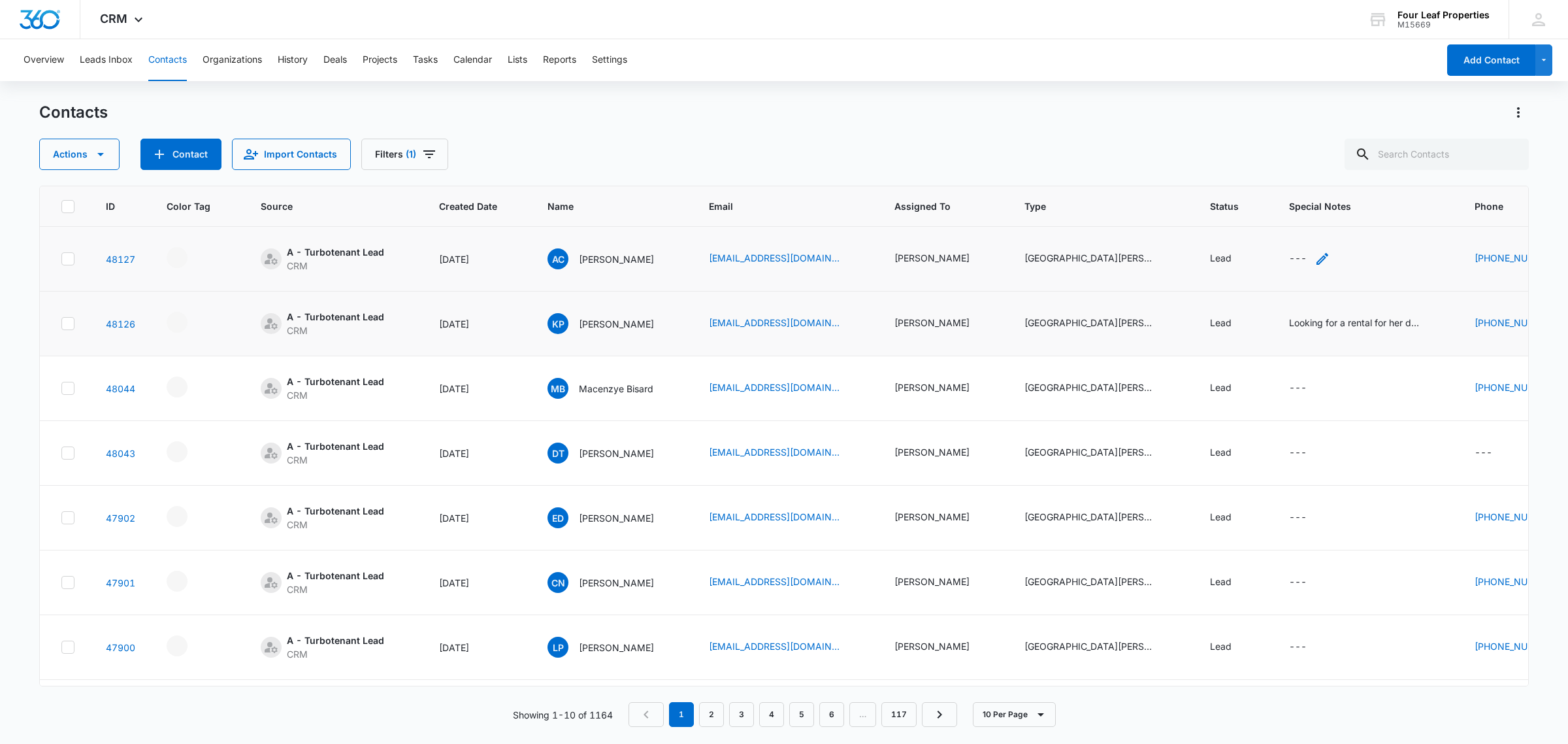
click at [1330, 260] on icon "Special Notes - - Select to Edit Field" at bounding box center [1322, 259] width 16 height 16
click at [1324, 160] on textarea "Special Notes" at bounding box center [1336, 153] width 155 height 75
type textarea "called, left V.M and texted link to website, and application, also invited to o…"
click at [1376, 221] on button "Save" at bounding box center [1395, 215] width 39 height 25
click at [204, 159] on button "Contact" at bounding box center [181, 155] width 81 height 32
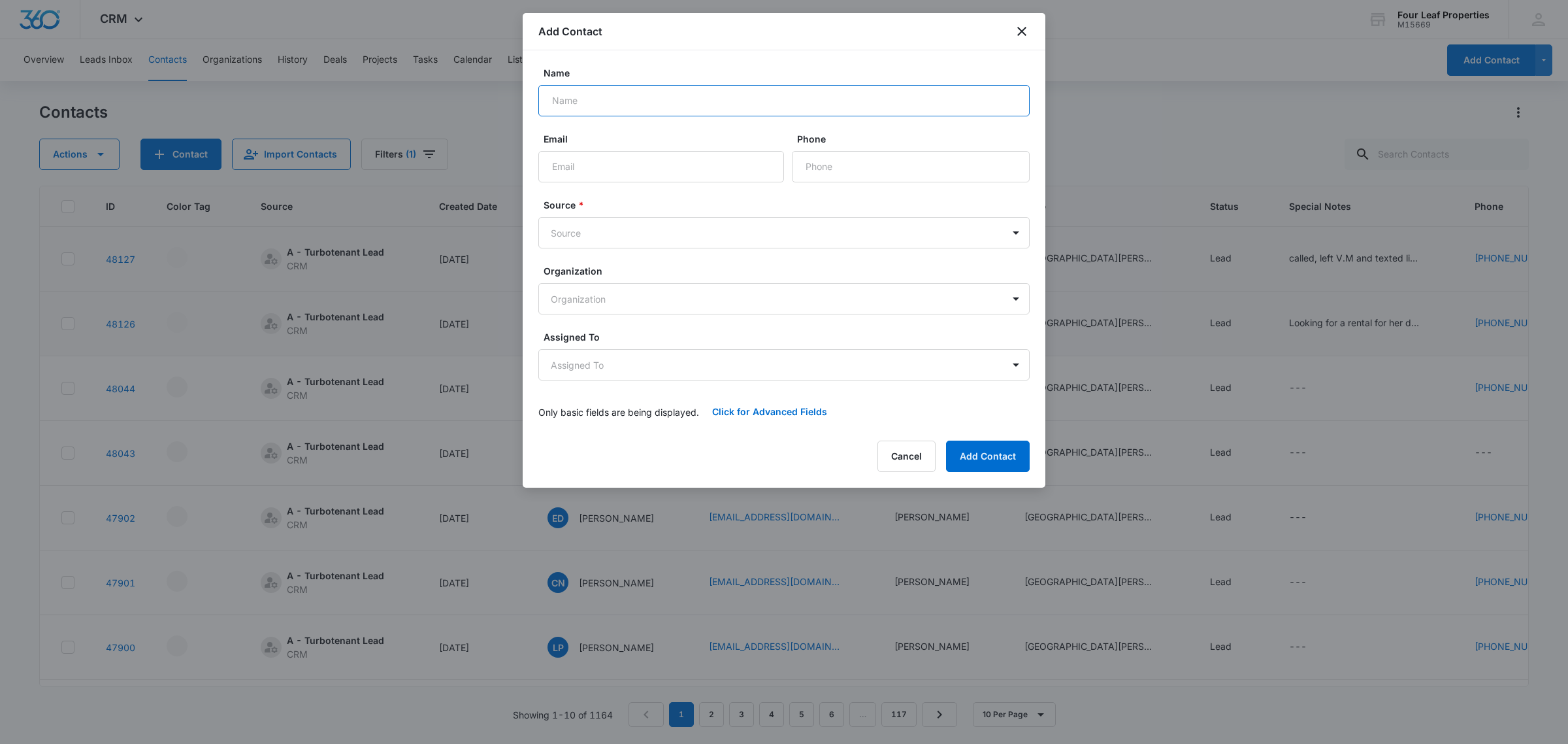
click at [609, 109] on input "Name" at bounding box center [783, 101] width 491 height 32
type input "[PERSON_NAME]"
click at [582, 168] on input "mailto:ashleylang3bbs@icloud.com" at bounding box center [660, 167] width 245 height 32
type input "[EMAIL_ADDRESS][DOMAIN_NAME]"
type input "[PHONE_NUMBER]"
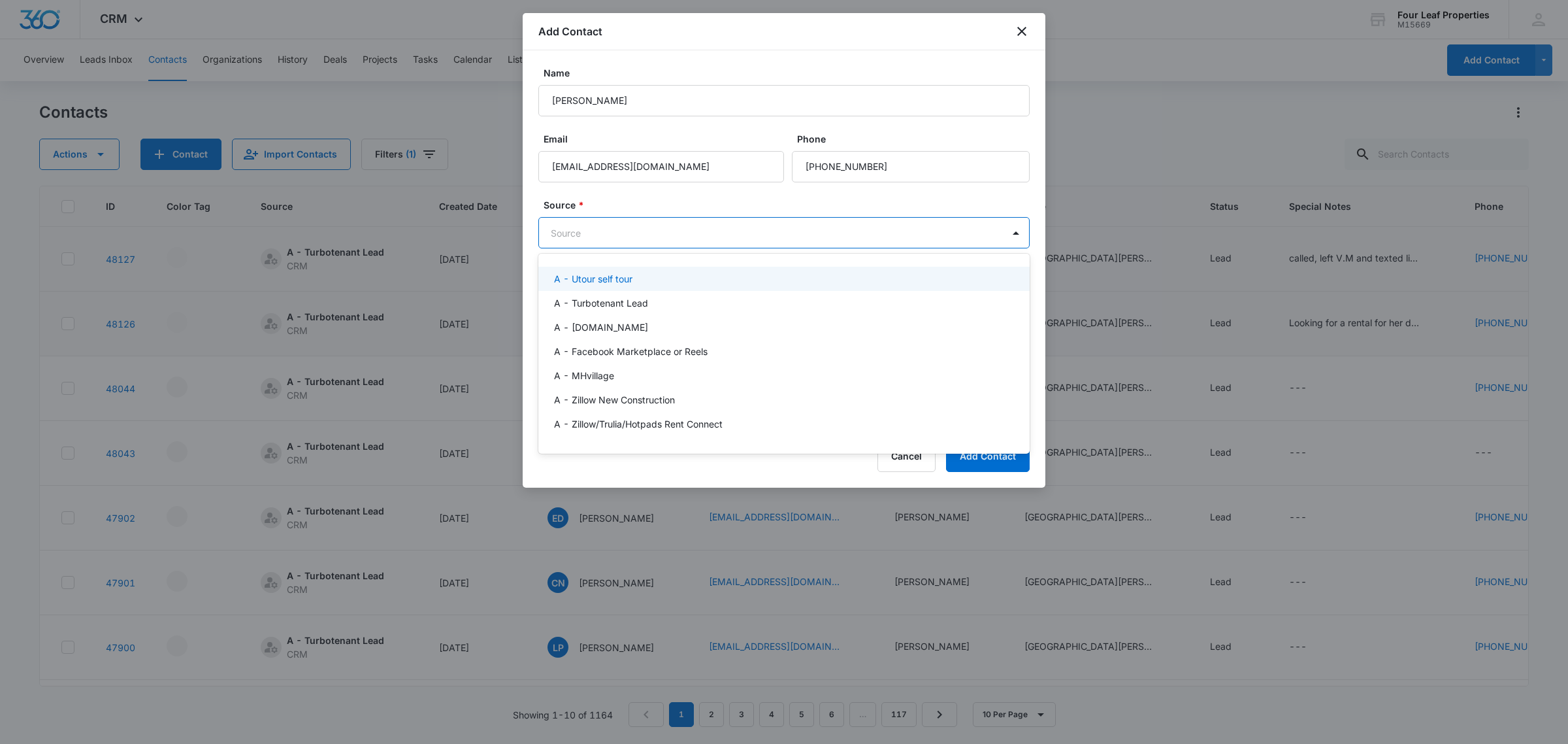
click at [690, 239] on body "CRM Apps Reputation Websites Forms CRM Email Social Shop Payments POS Content A…" at bounding box center [784, 372] width 1568 height 744
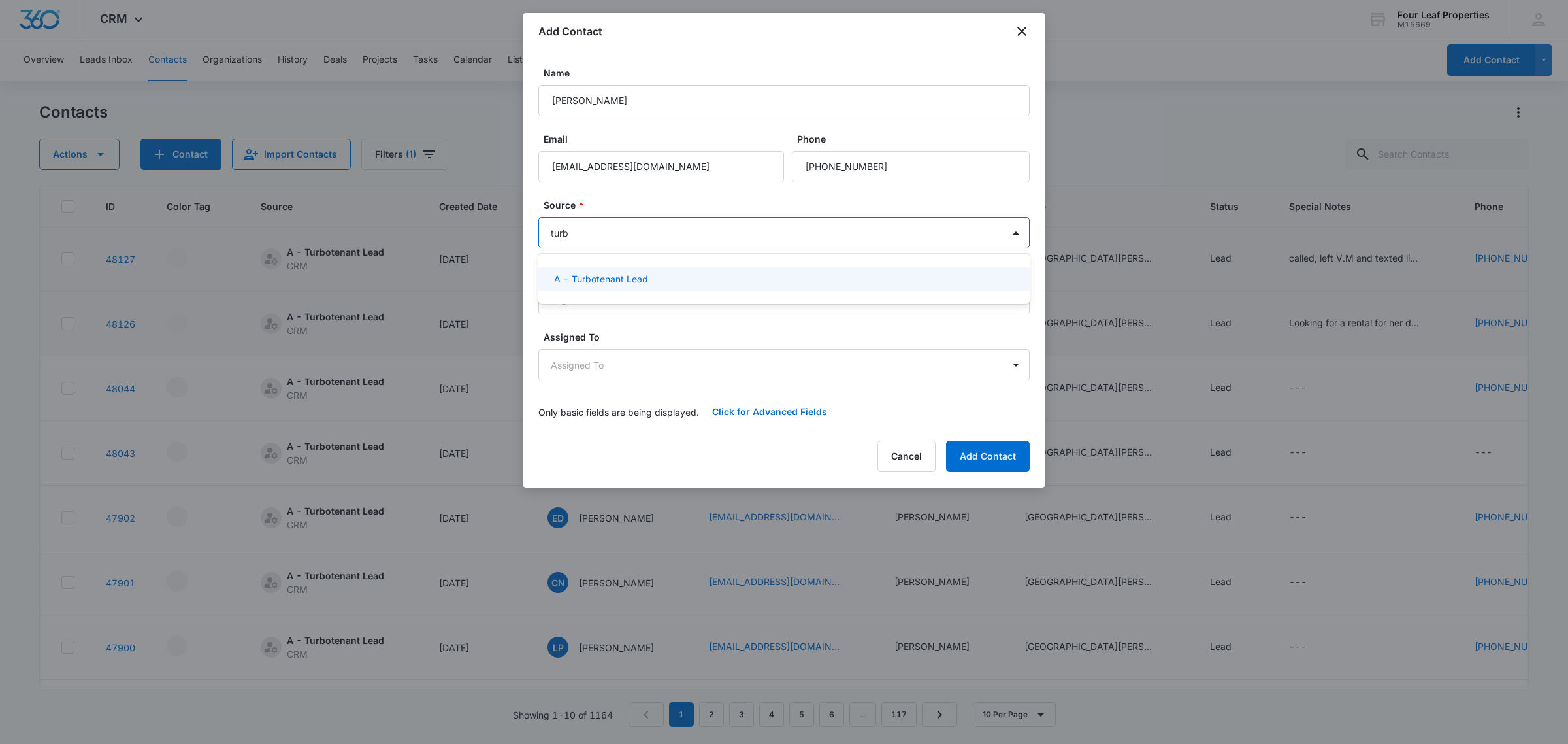
type input "turbo"
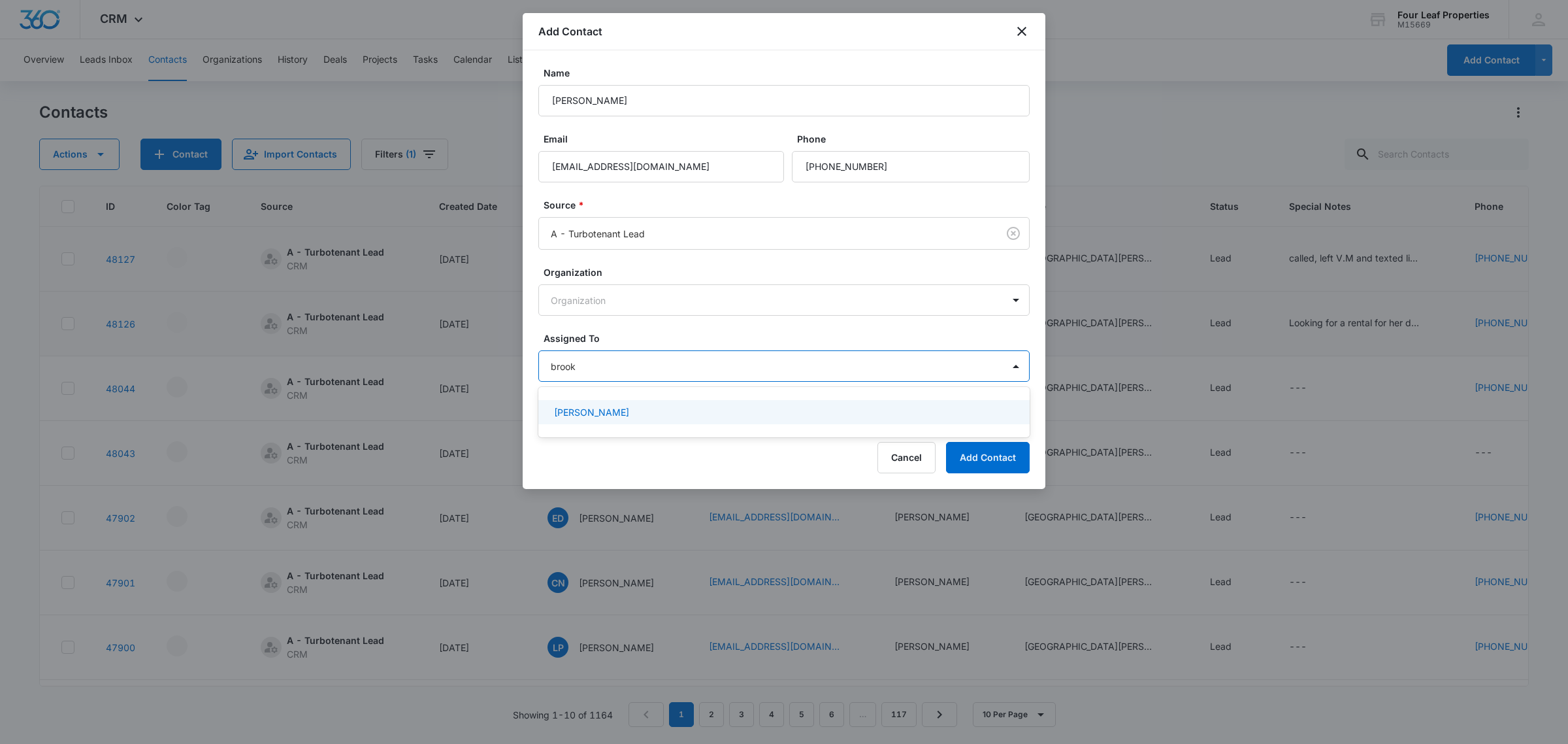
type input "brooke"
click at [694, 415] on div "[PERSON_NAME]" at bounding box center [782, 411] width 457 height 13
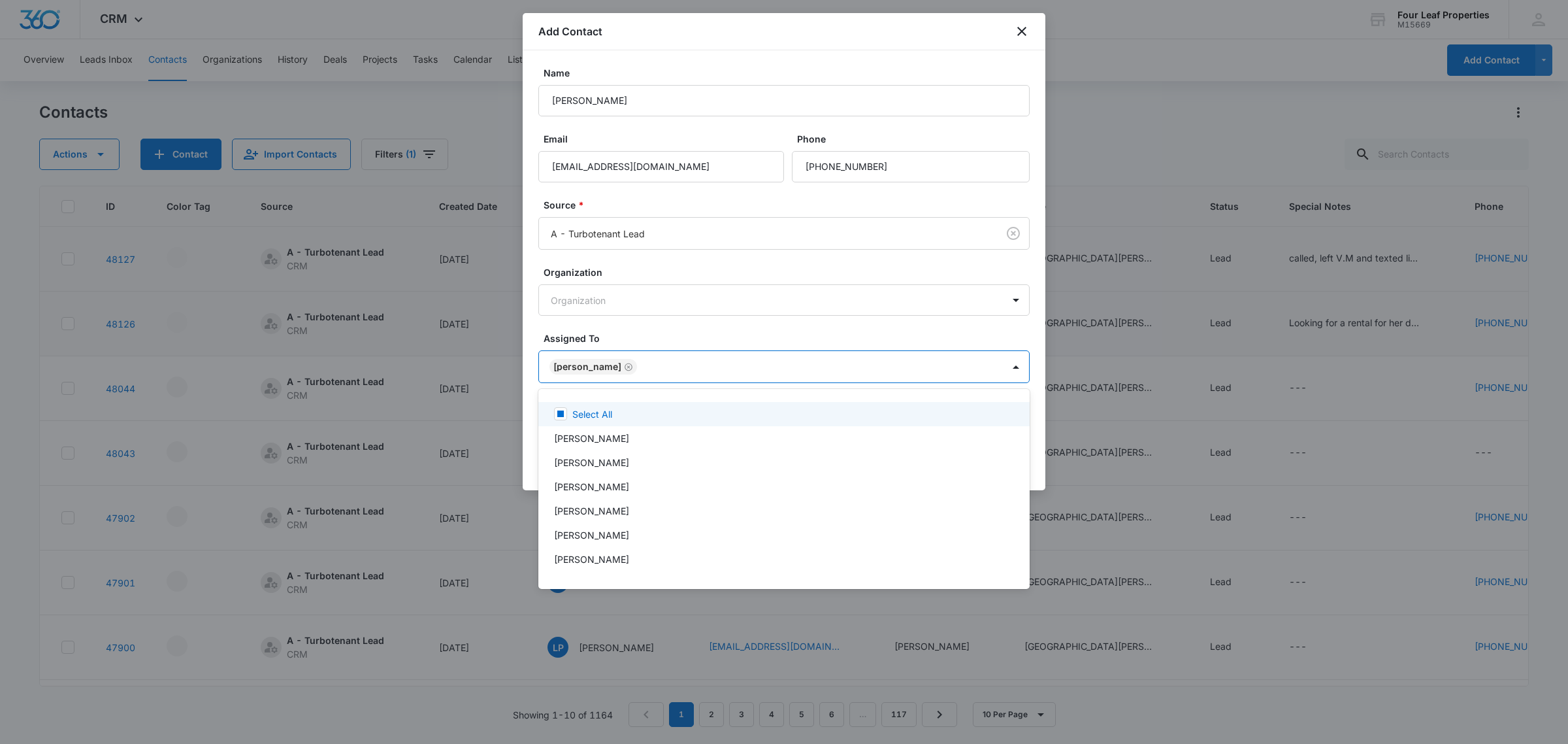
click at [775, 324] on div at bounding box center [784, 372] width 1568 height 744
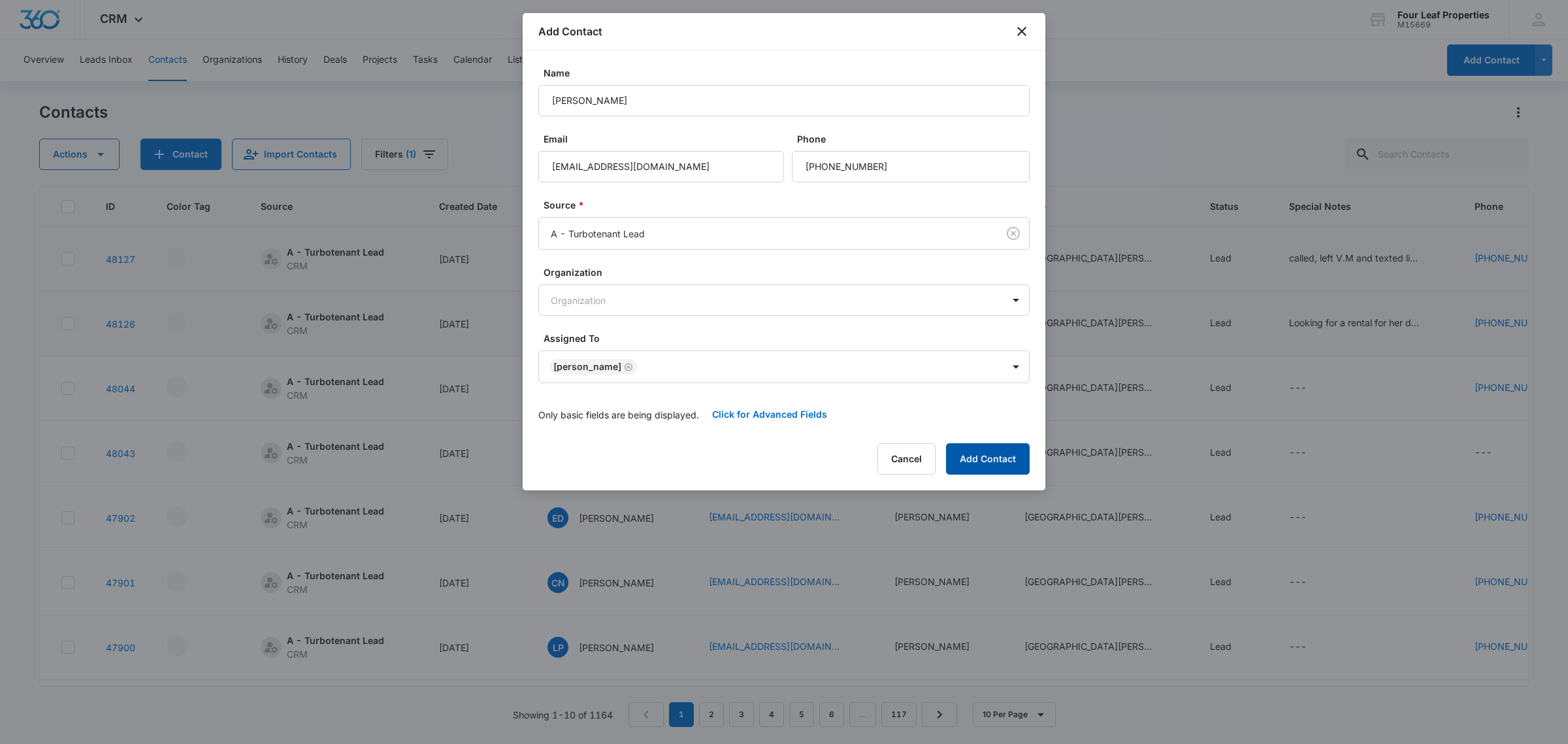
click at [970, 455] on button "Add Contact" at bounding box center [987, 459] width 83 height 32
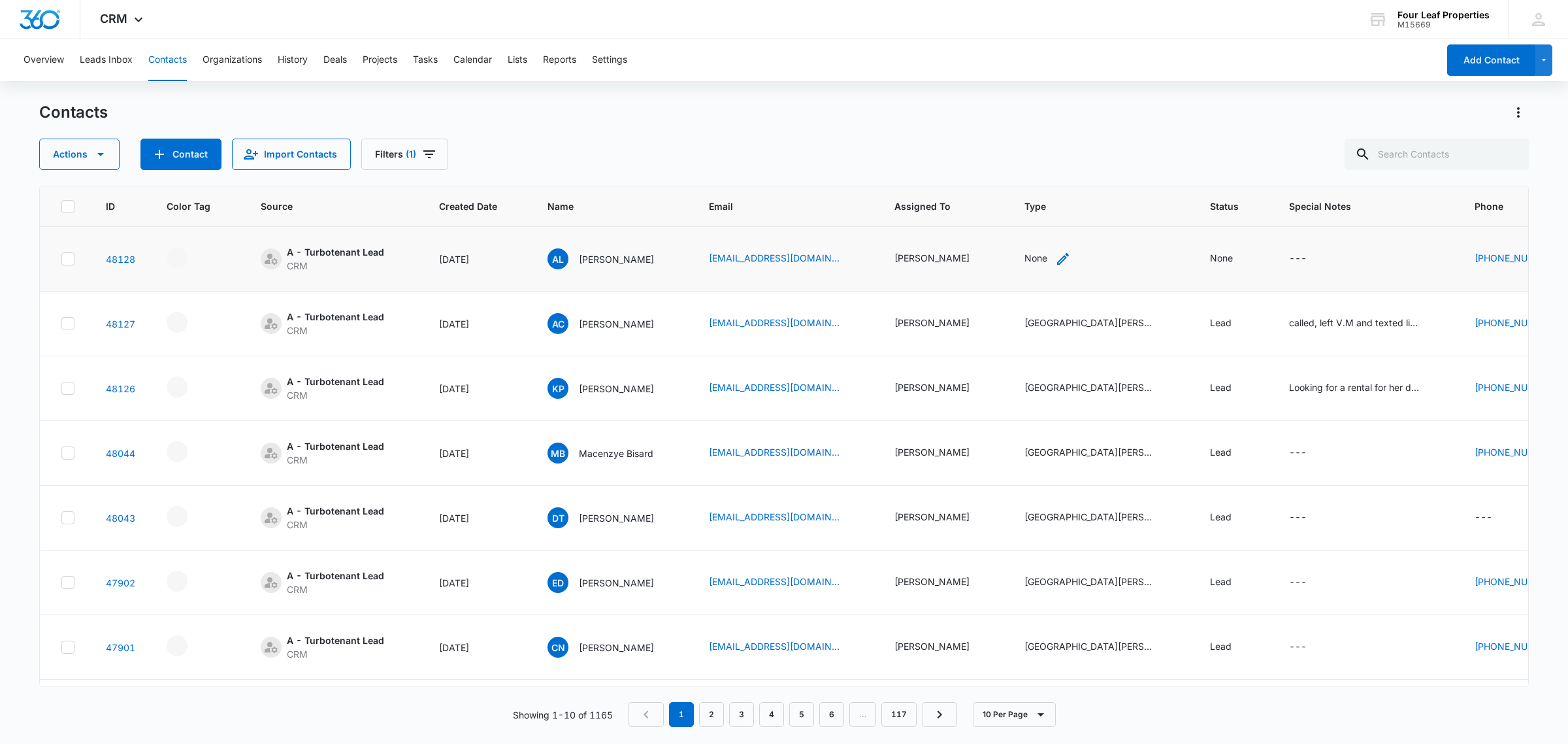
click at [1047, 263] on div "None" at bounding box center [1036, 257] width 23 height 13
click at [1073, 179] on div at bounding box center [1053, 175] width 58 height 17
click at [1059, 199] on p "[GEOGRAPHIC_DATA][PERSON_NAME] Prospects" at bounding box center [1067, 178] width 80 height 41
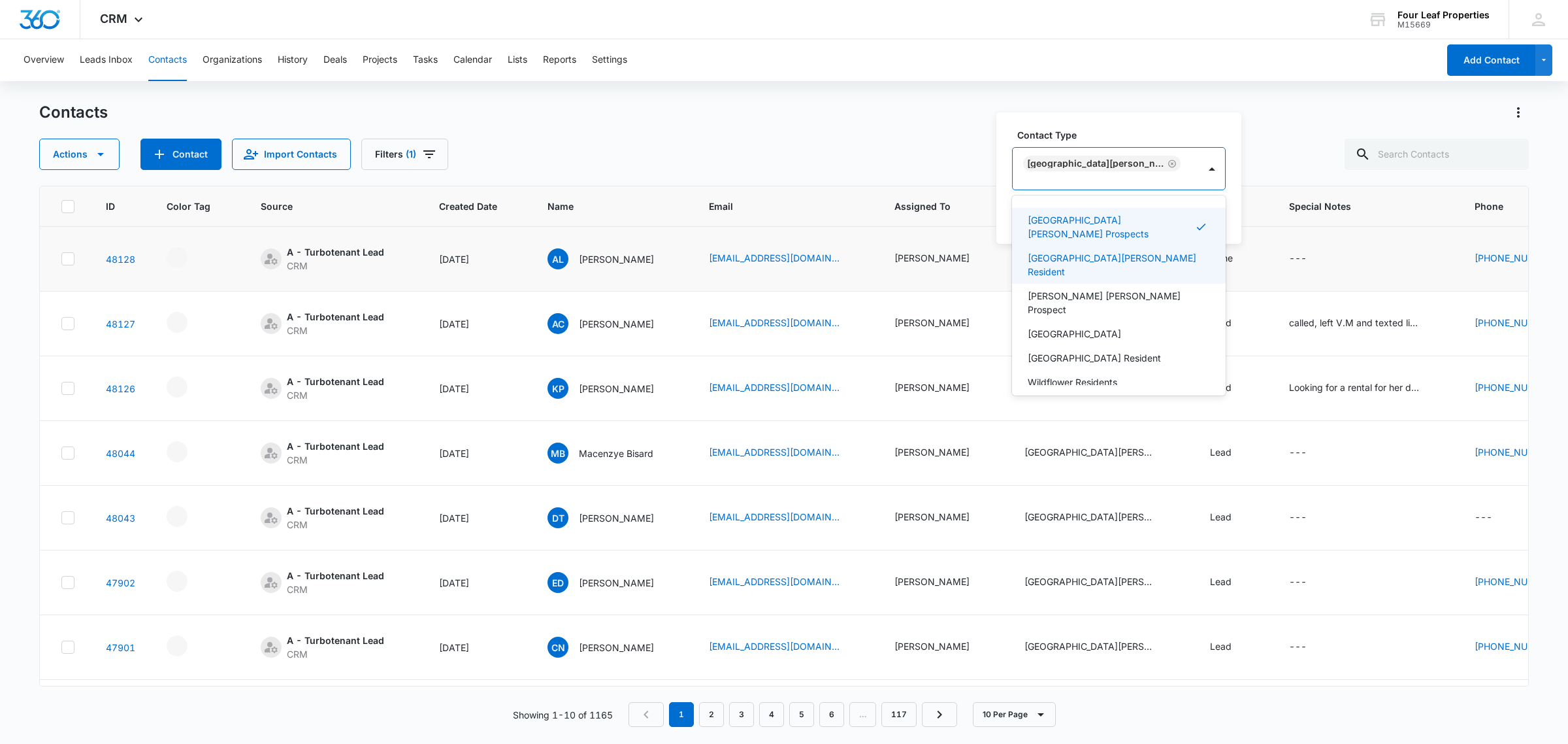
click at [1113, 131] on div "Contact Type option [GEOGRAPHIC_DATA][PERSON_NAME] Prospects, selected. 30 resu…" at bounding box center [1118, 178] width 245 height 131
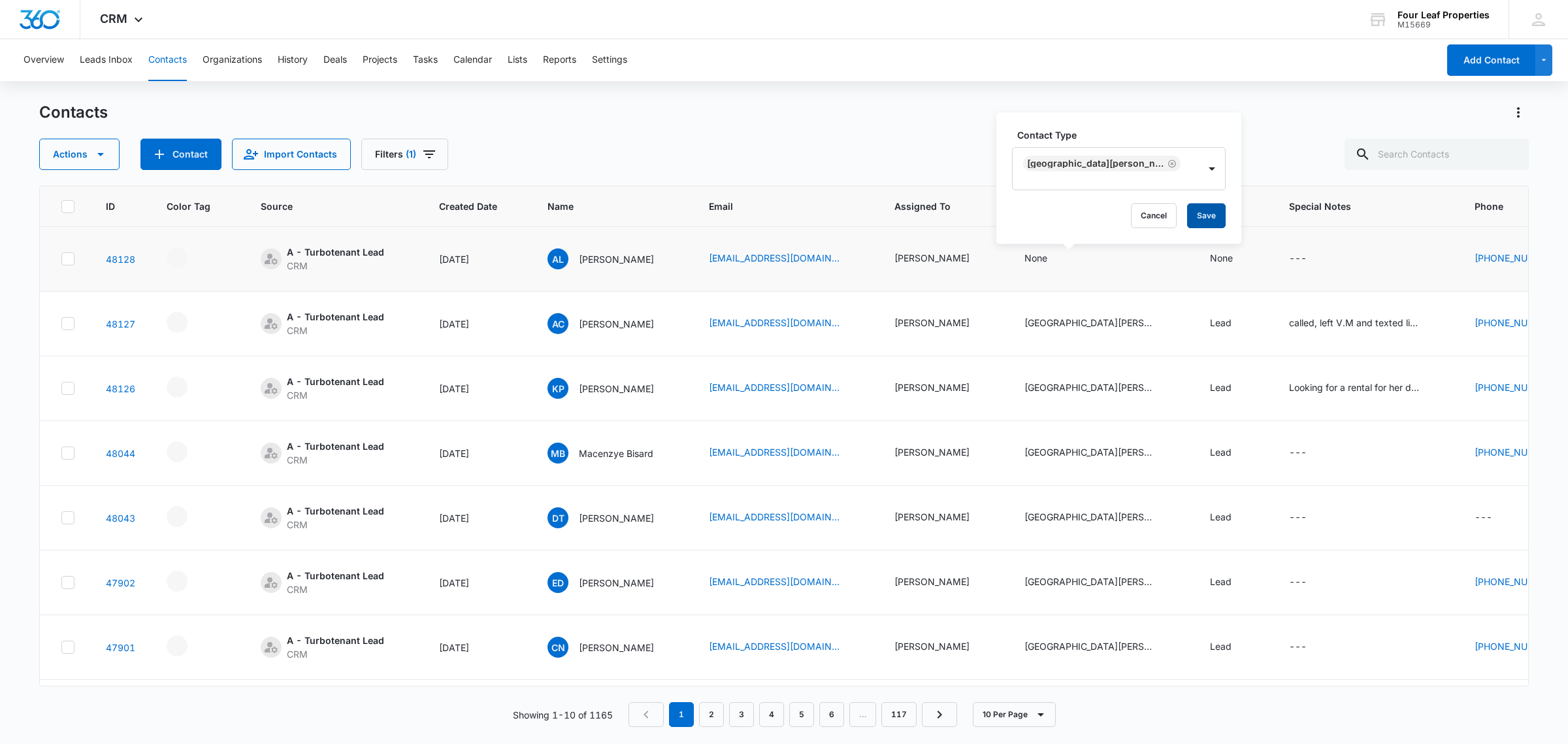
click at [1200, 223] on button "Save" at bounding box center [1206, 215] width 39 height 25
click at [1232, 256] on div "None" at bounding box center [1220, 257] width 23 height 13
click at [1249, 173] on div at bounding box center [1238, 175] width 64 height 17
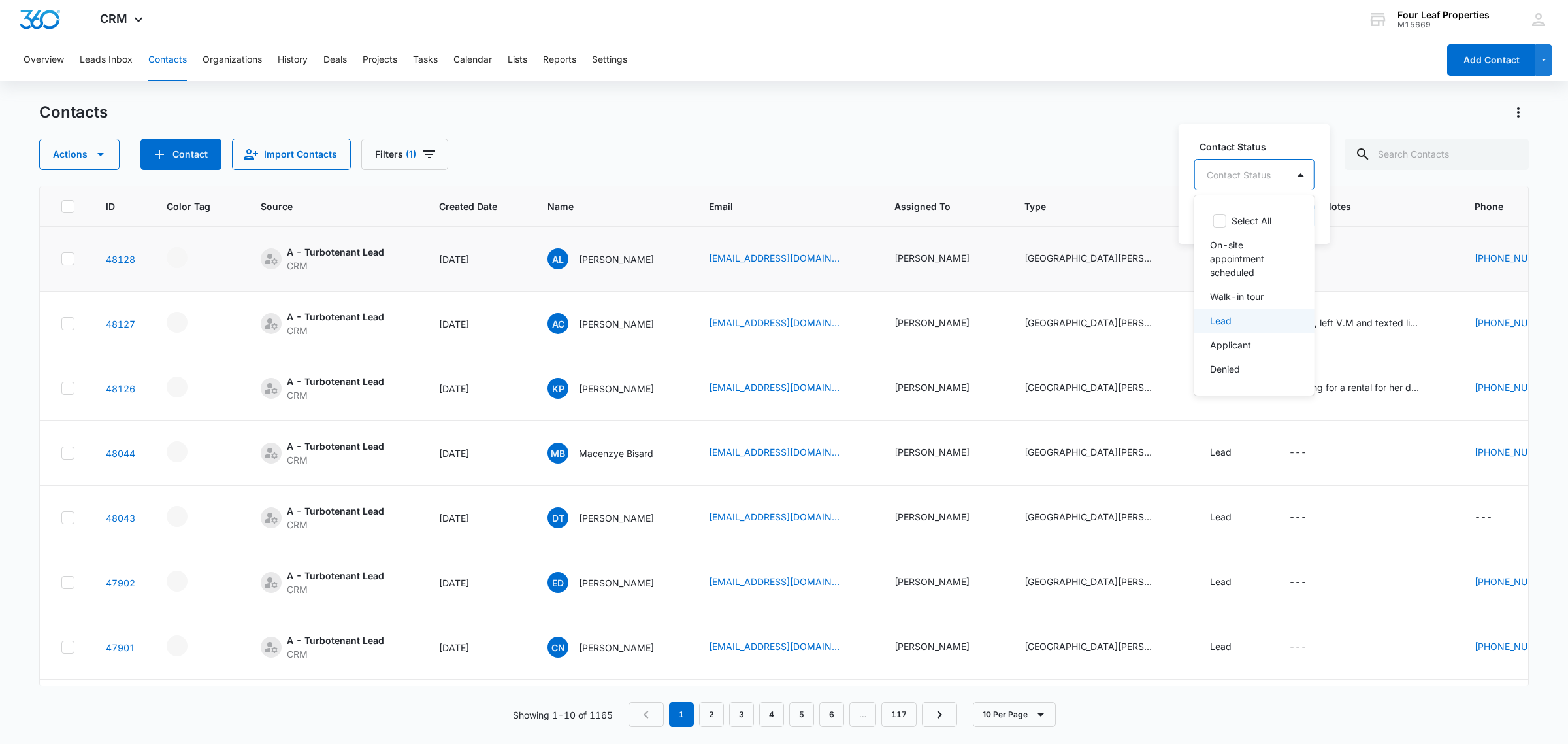
click at [1262, 317] on div "Lead" at bounding box center [1252, 320] width 86 height 13
click at [1247, 154] on div "Contact Status option Lead, selected. 8 results available. Use Up and Down to c…" at bounding box center [1244, 164] width 100 height 52
click at [1278, 221] on button "Save" at bounding box center [1274, 215] width 39 height 25
click at [1278, 221] on div "Cancel Loading Save" at bounding box center [1252, 215] width 116 height 25
click at [1329, 261] on div "---" at bounding box center [1309, 259] width 41 height 16
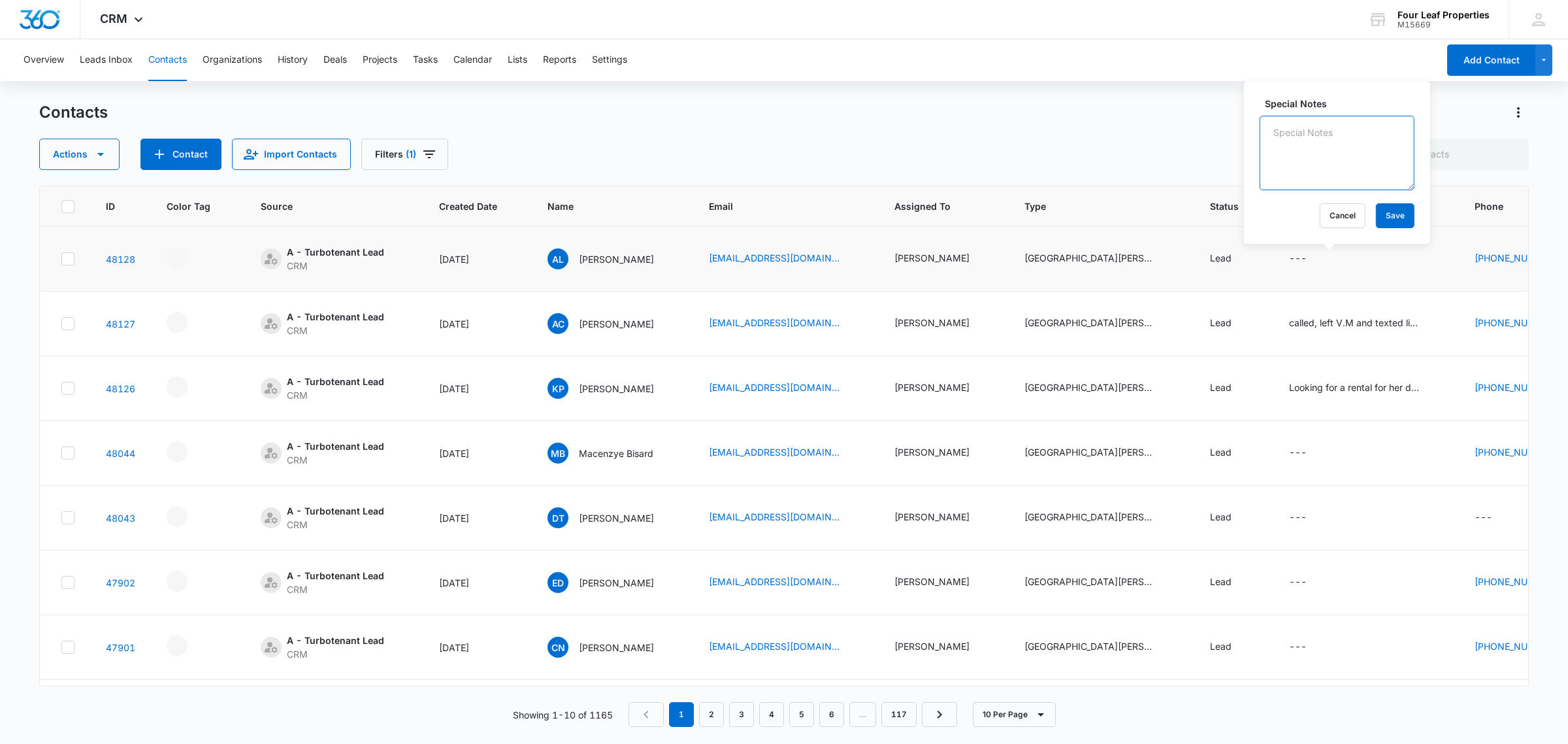
click at [1301, 172] on textarea "Special Notes" at bounding box center [1336, 153] width 155 height 75
type textarea "called, left v.m sent text with link to webiste and application- invited to the…"
click at [1393, 213] on button "Save" at bounding box center [1395, 215] width 39 height 25
